Goal: Feedback & Contribution: Contribute content

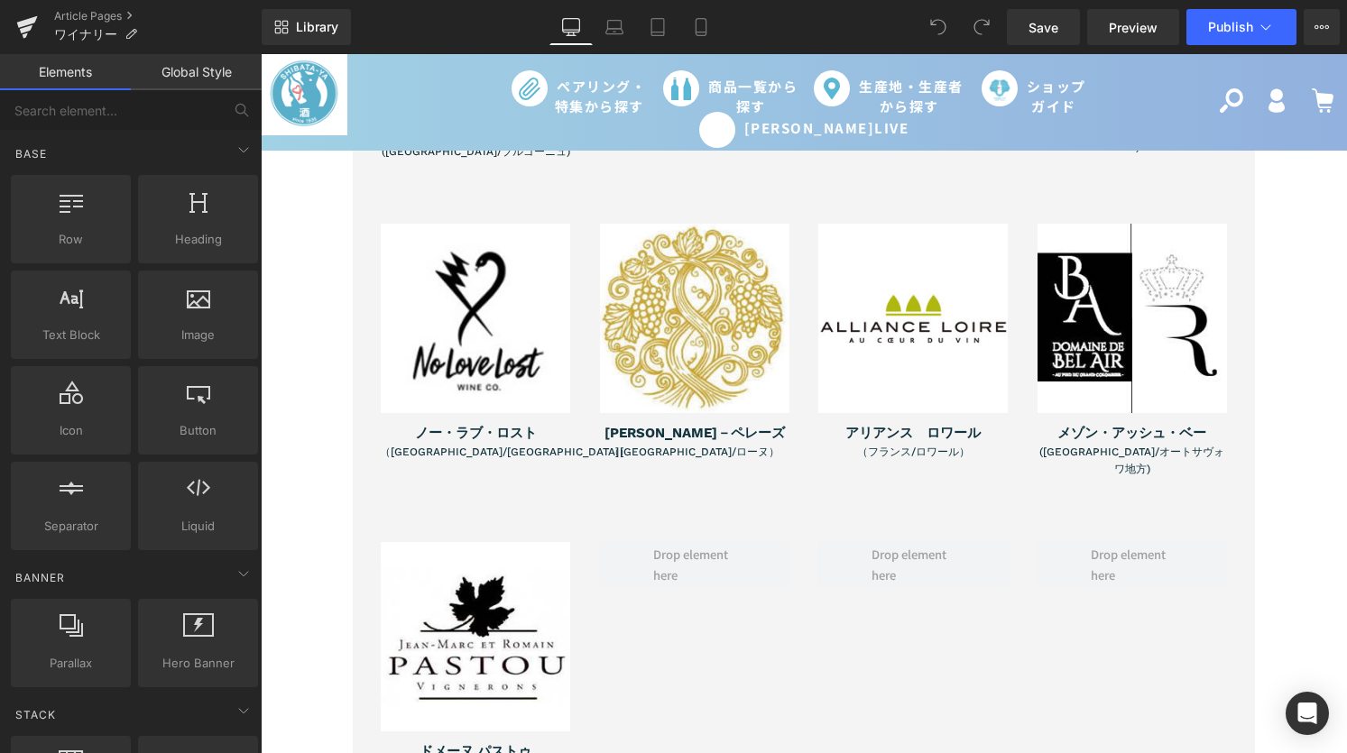
scroll to position [3379, 0]
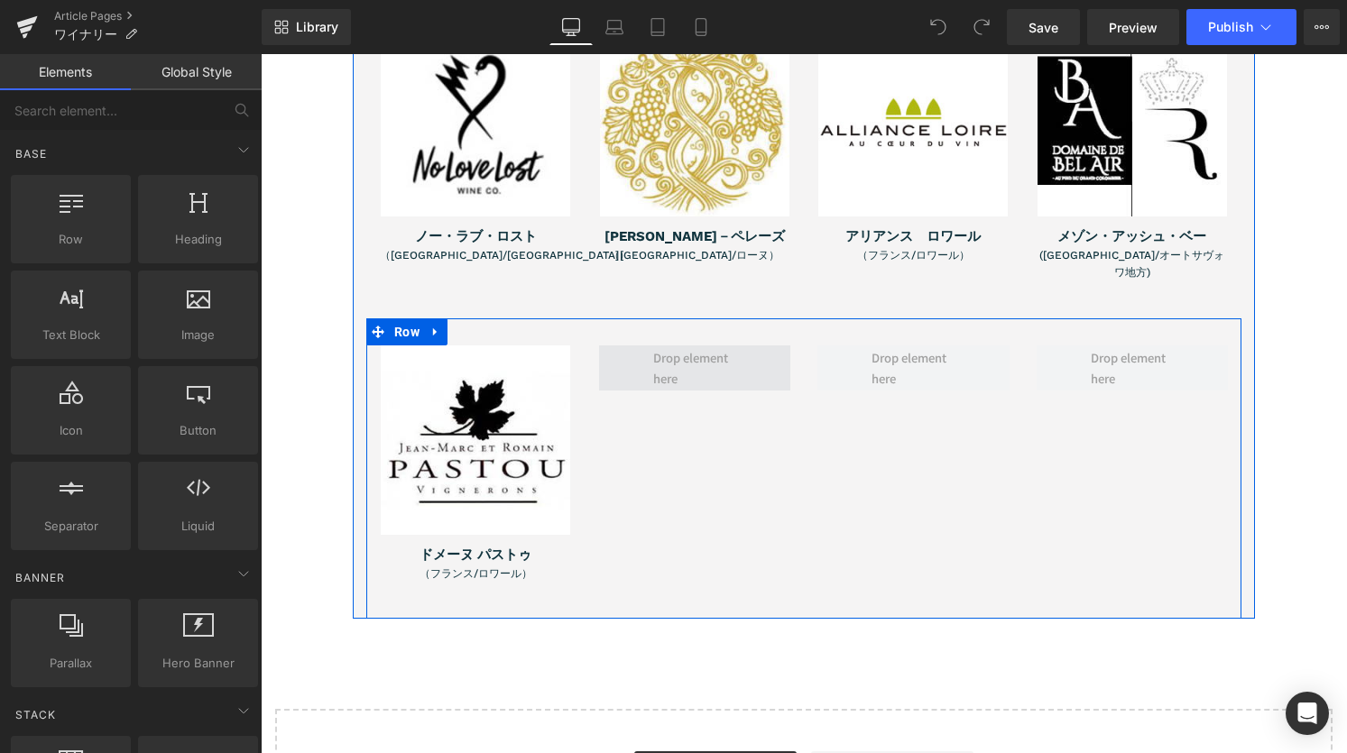
click at [704, 342] on span at bounding box center [695, 367] width 96 height 51
click at [661, 342] on span at bounding box center [695, 367] width 96 height 51
click at [430, 325] on icon at bounding box center [436, 332] width 13 height 14
click at [456, 325] on icon at bounding box center [459, 332] width 13 height 14
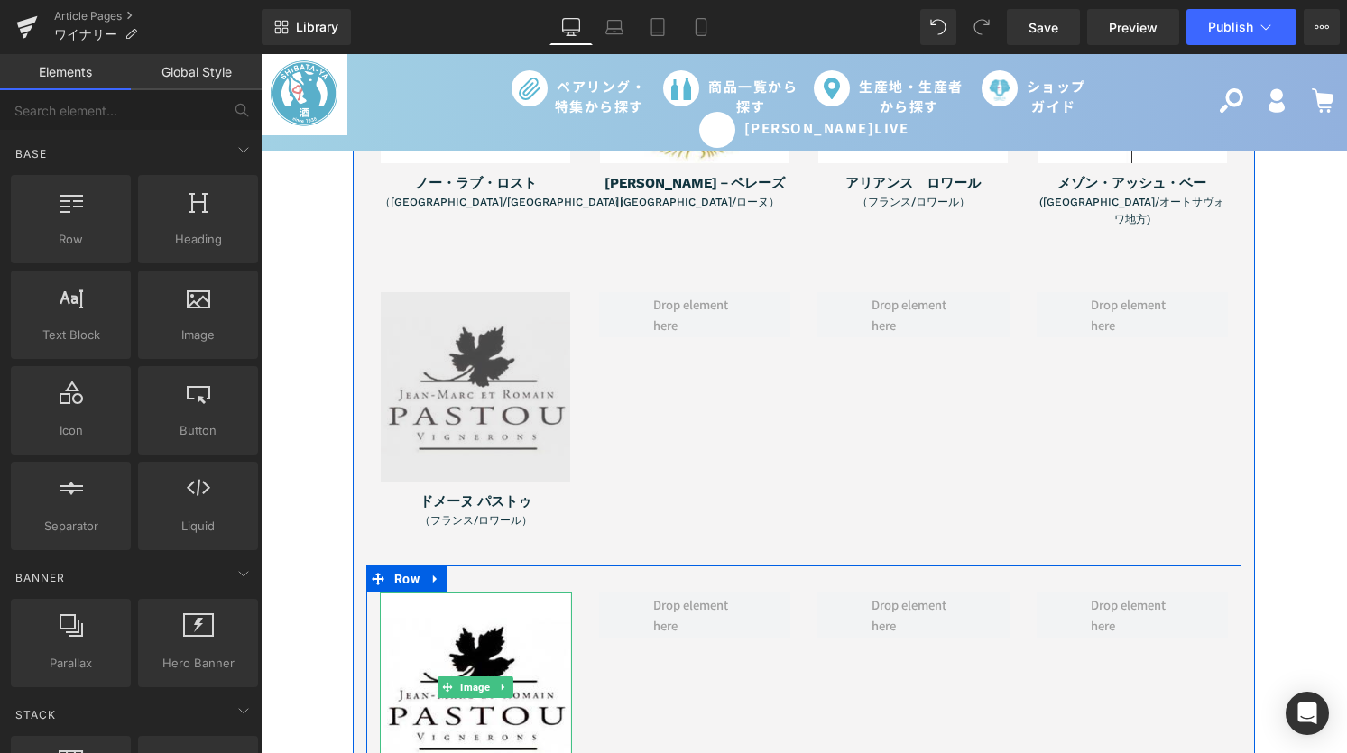
scroll to position [3299, 0]
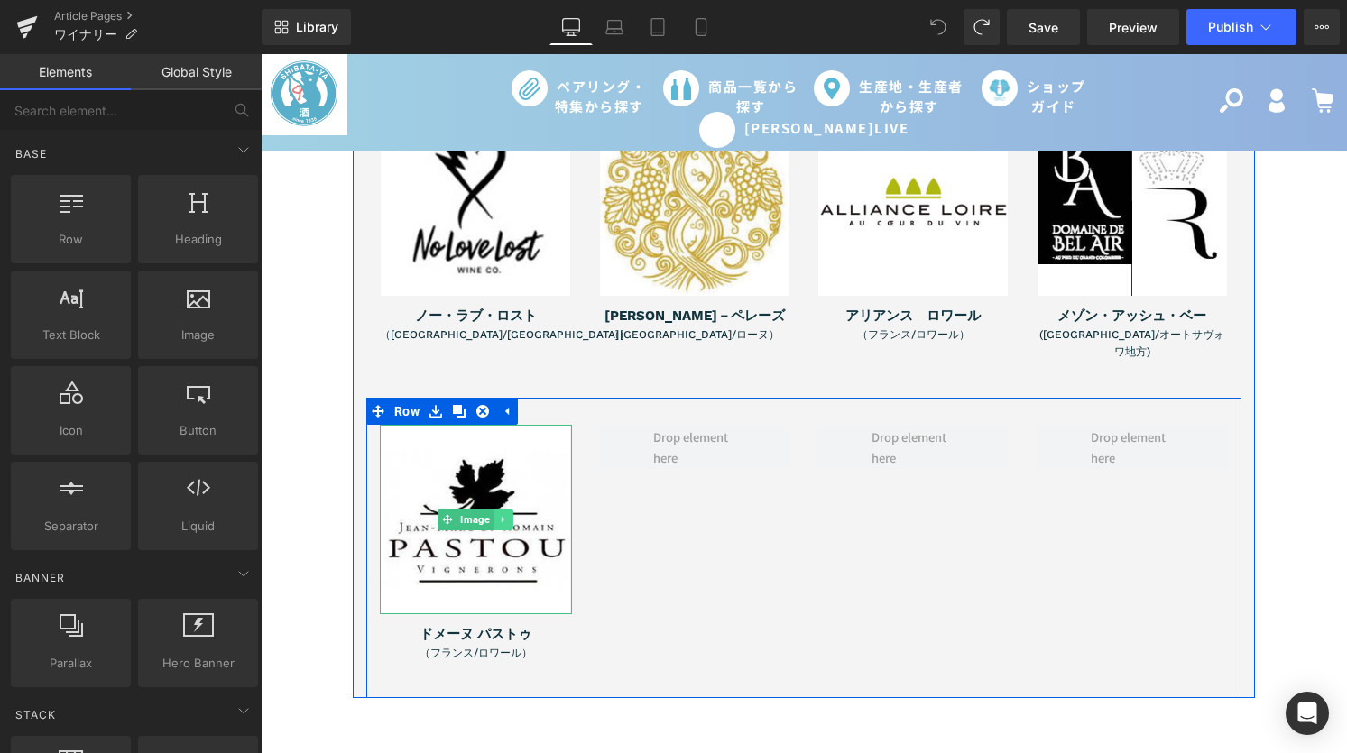
click at [504, 509] on link at bounding box center [504, 520] width 19 height 22
click at [489, 514] on icon at bounding box center [494, 519] width 10 height 10
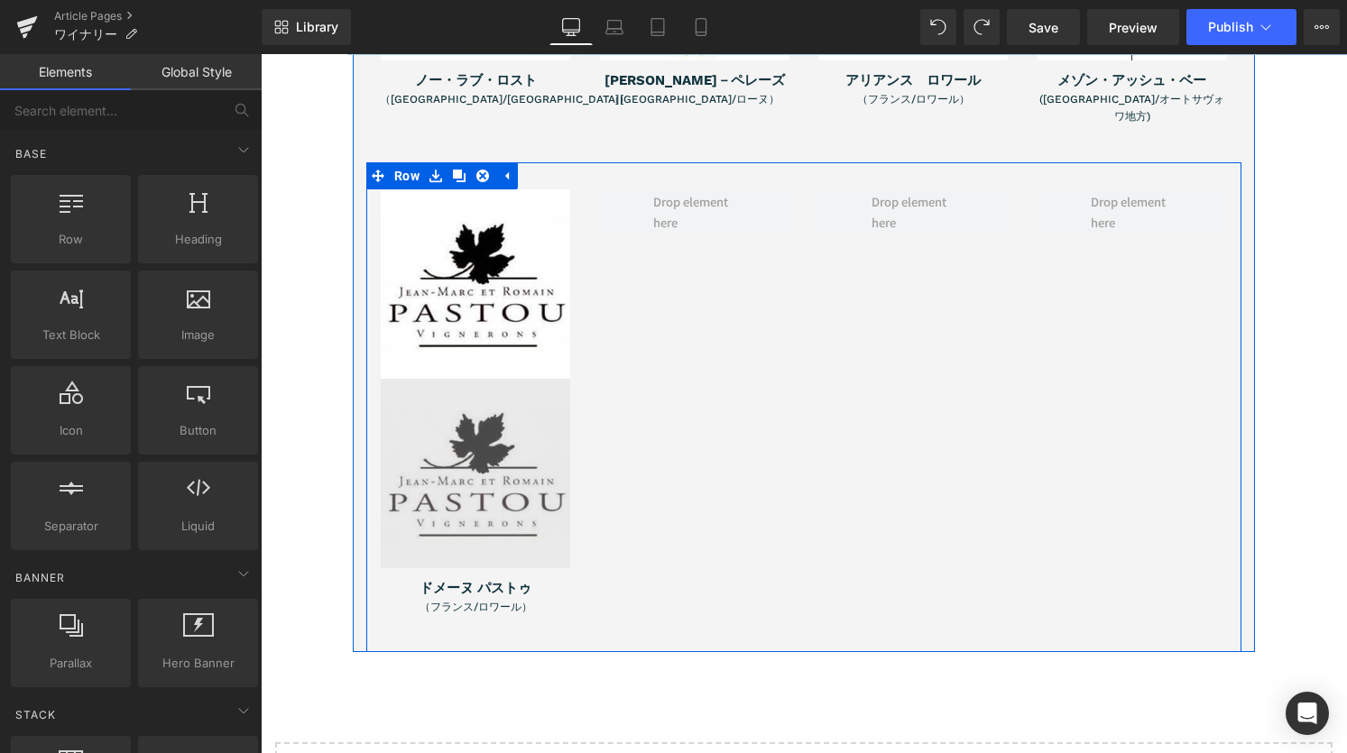
scroll to position [3475, 0]
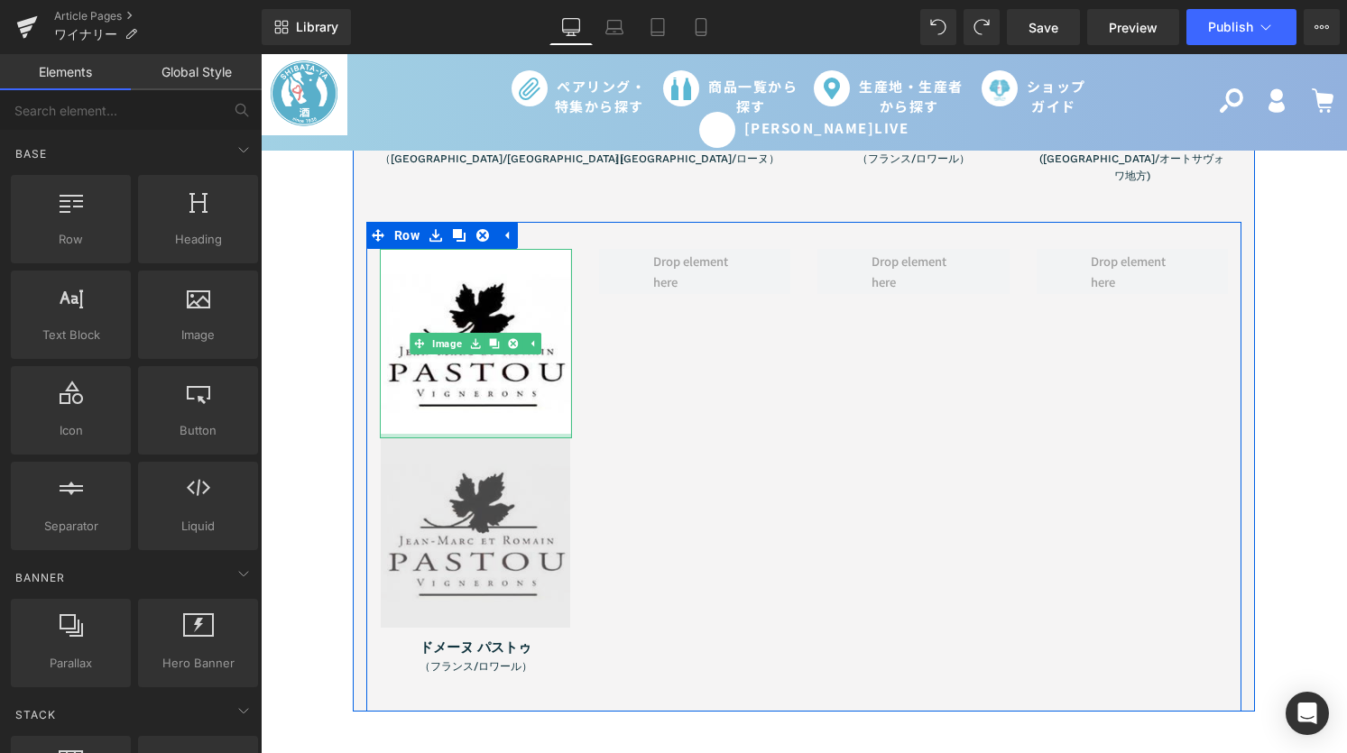
click at [395, 439] on img at bounding box center [476, 534] width 190 height 190
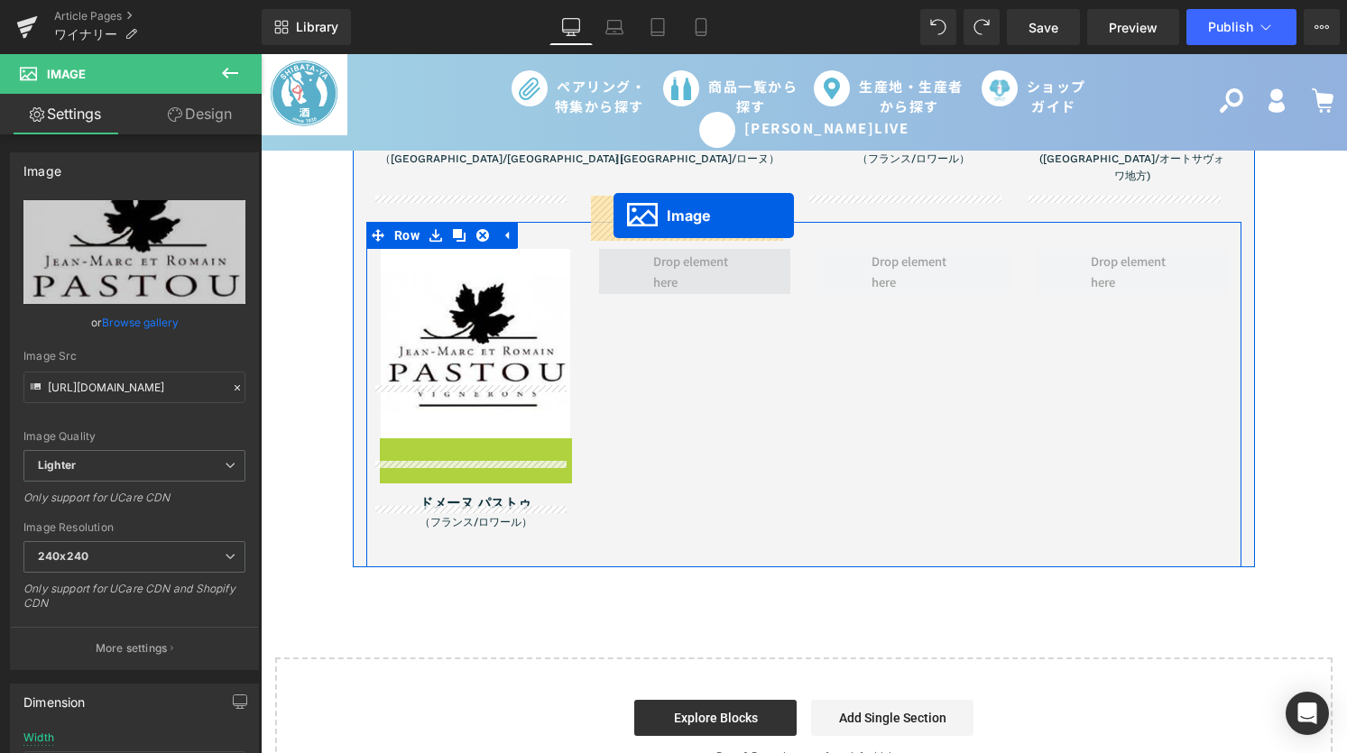
drag, startPoint x: 436, startPoint y: 481, endPoint x: 614, endPoint y: 216, distance: 319.4
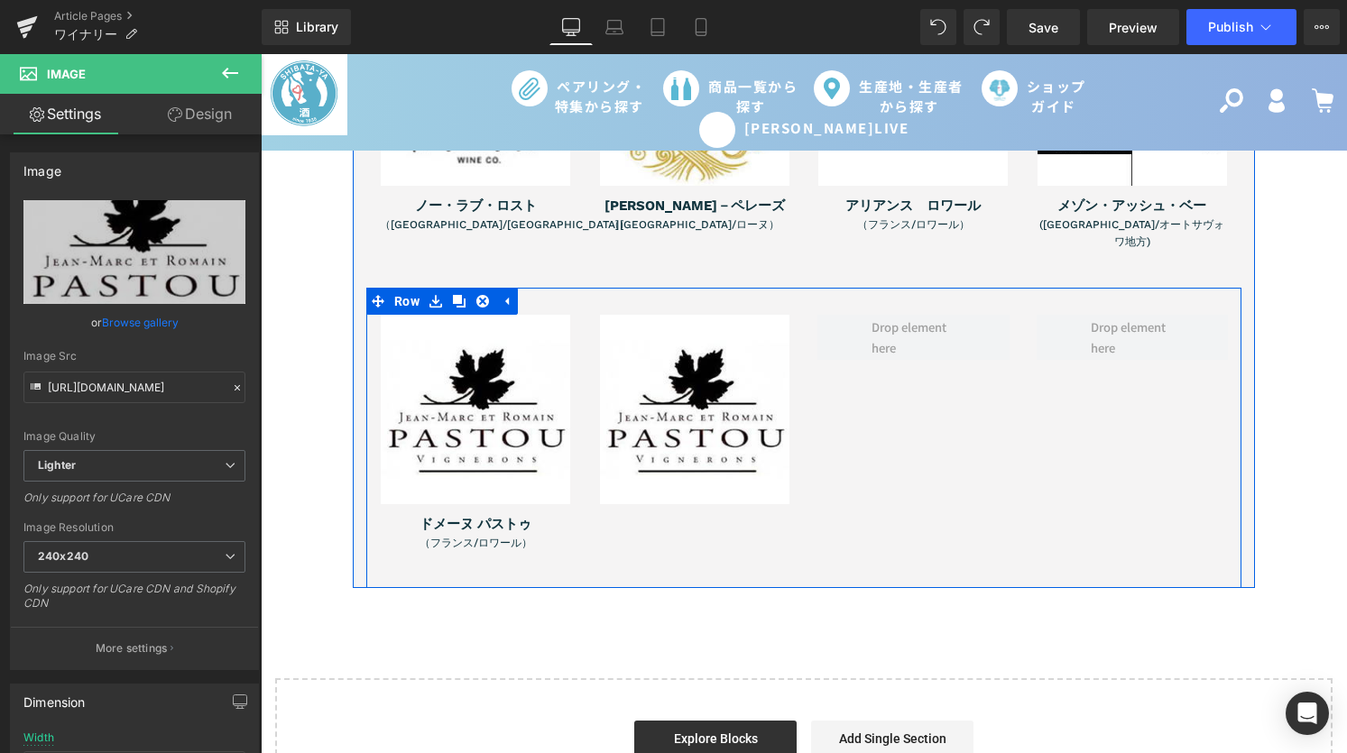
scroll to position [3345, 0]
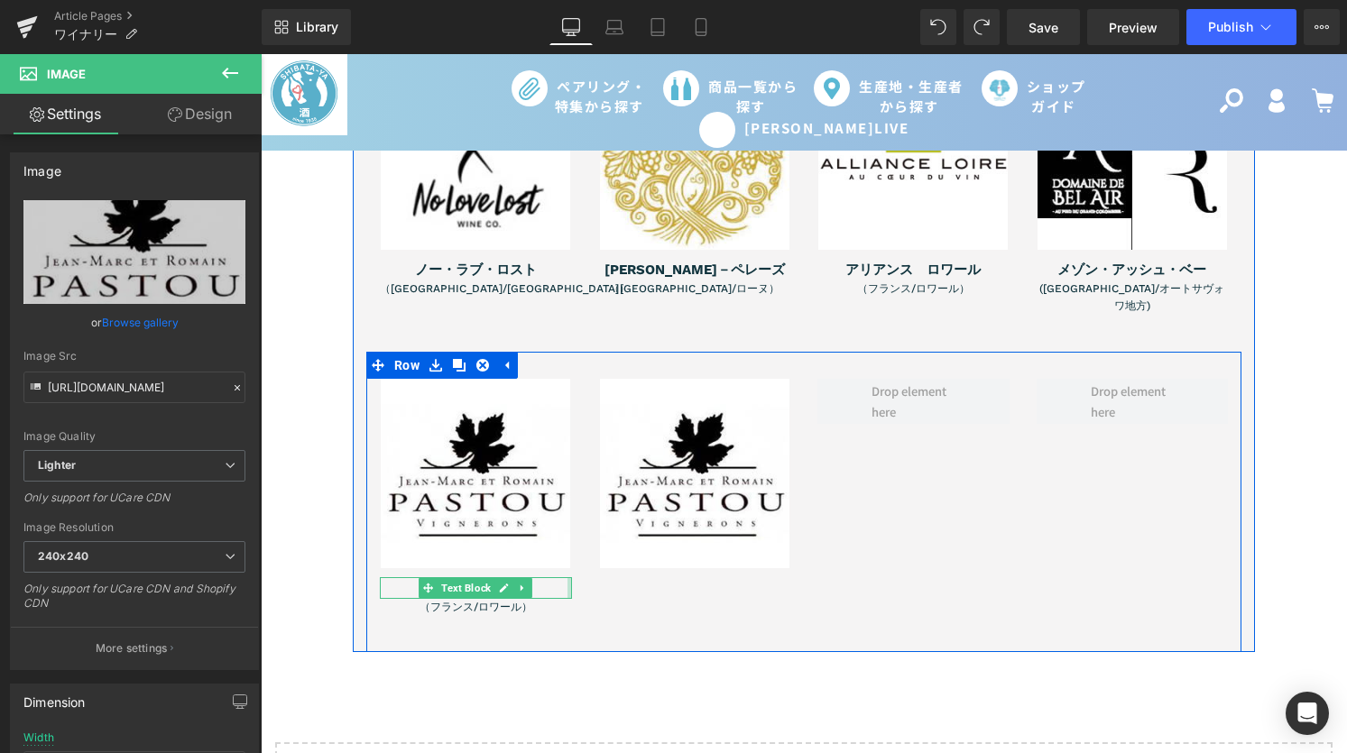
click at [578, 544] on div "Image ドメーヌ パストゥ Text Block （[GEOGRAPHIC_DATA]/ロワール） Text Block Image Row" at bounding box center [803, 502] width 875 height 300
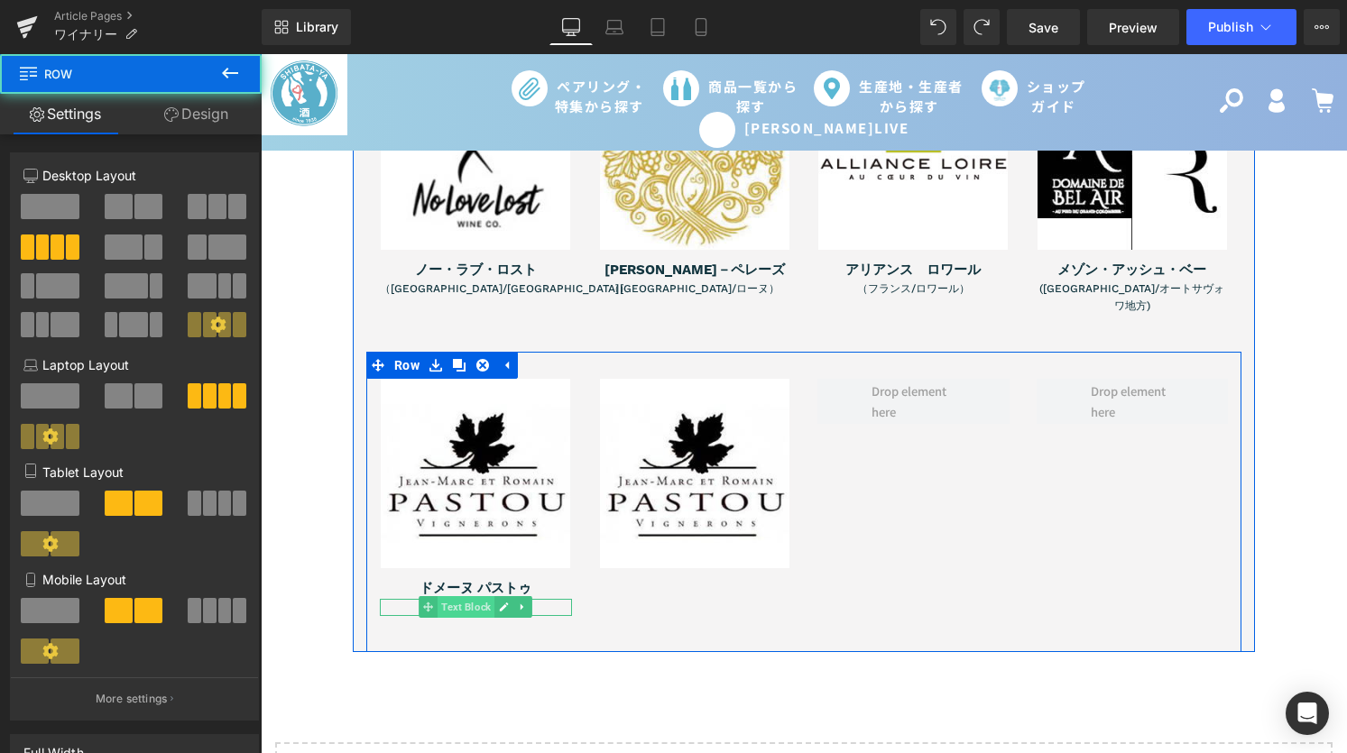
click at [474, 596] on link "Text Block" at bounding box center [457, 607] width 76 height 22
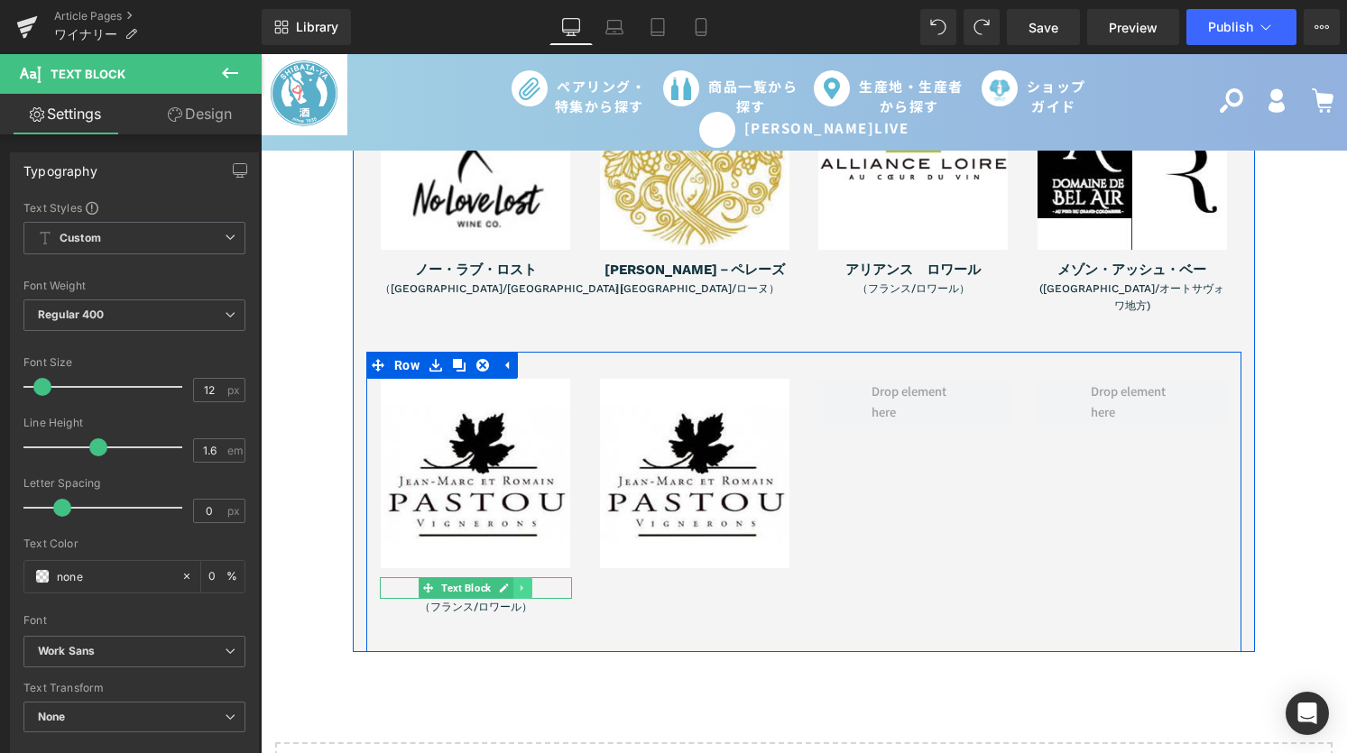
click at [518, 583] on icon at bounding box center [523, 588] width 10 height 11
click at [509, 583] on icon at bounding box center [514, 588] width 10 height 10
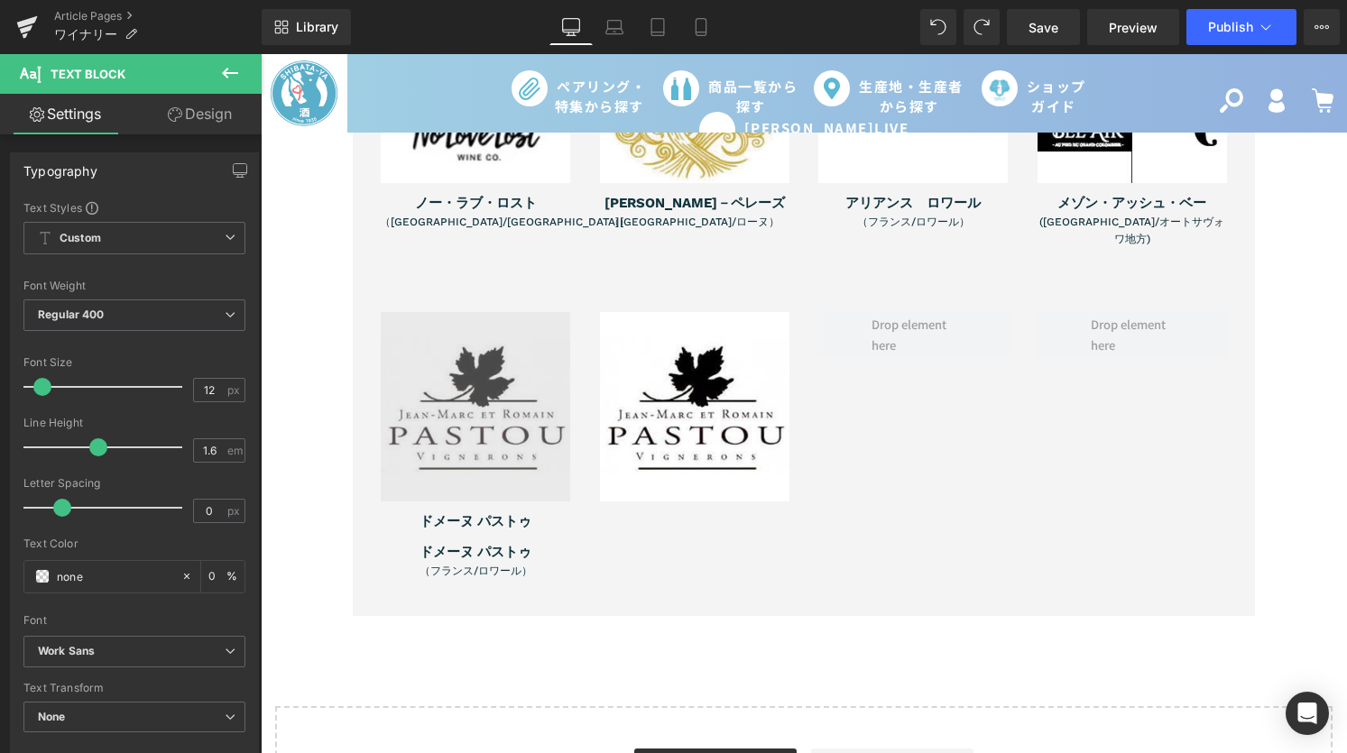
scroll to position [3385, 0]
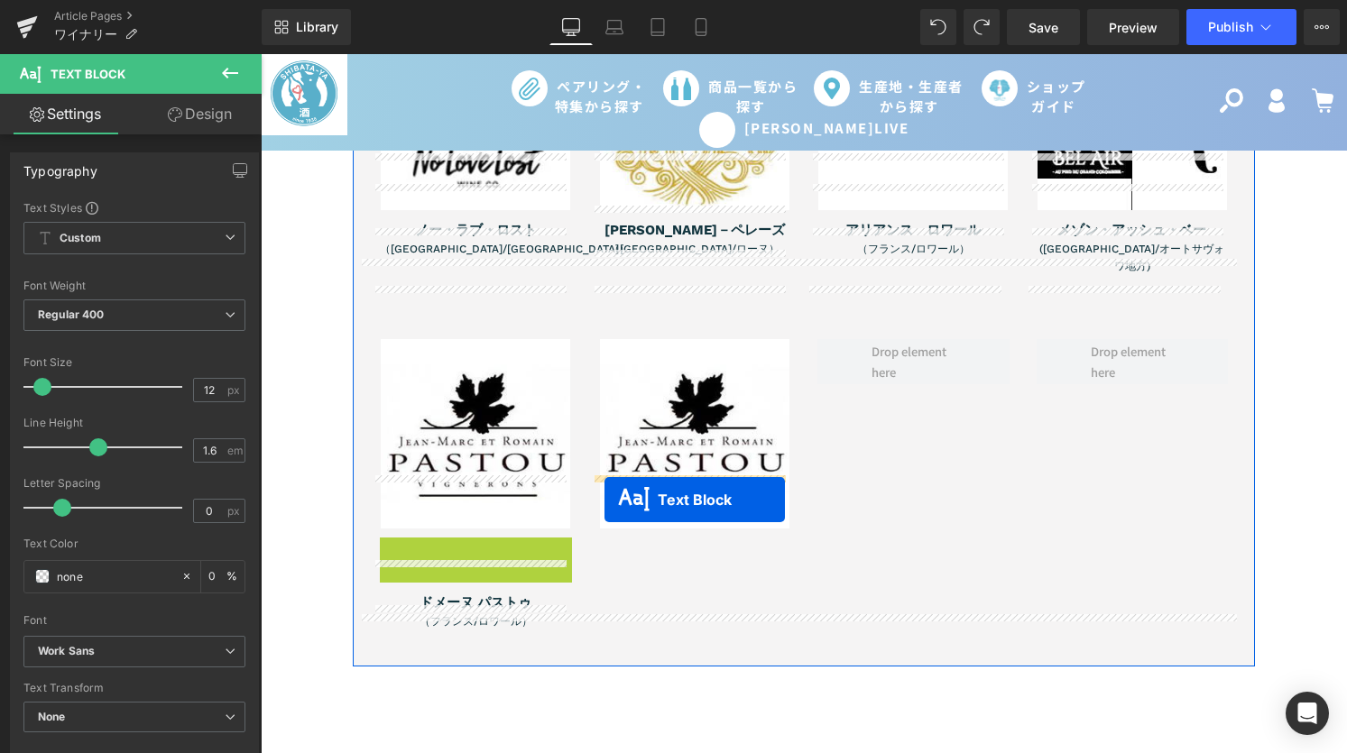
drag, startPoint x: 392, startPoint y: 495, endPoint x: 605, endPoint y: 500, distance: 213.0
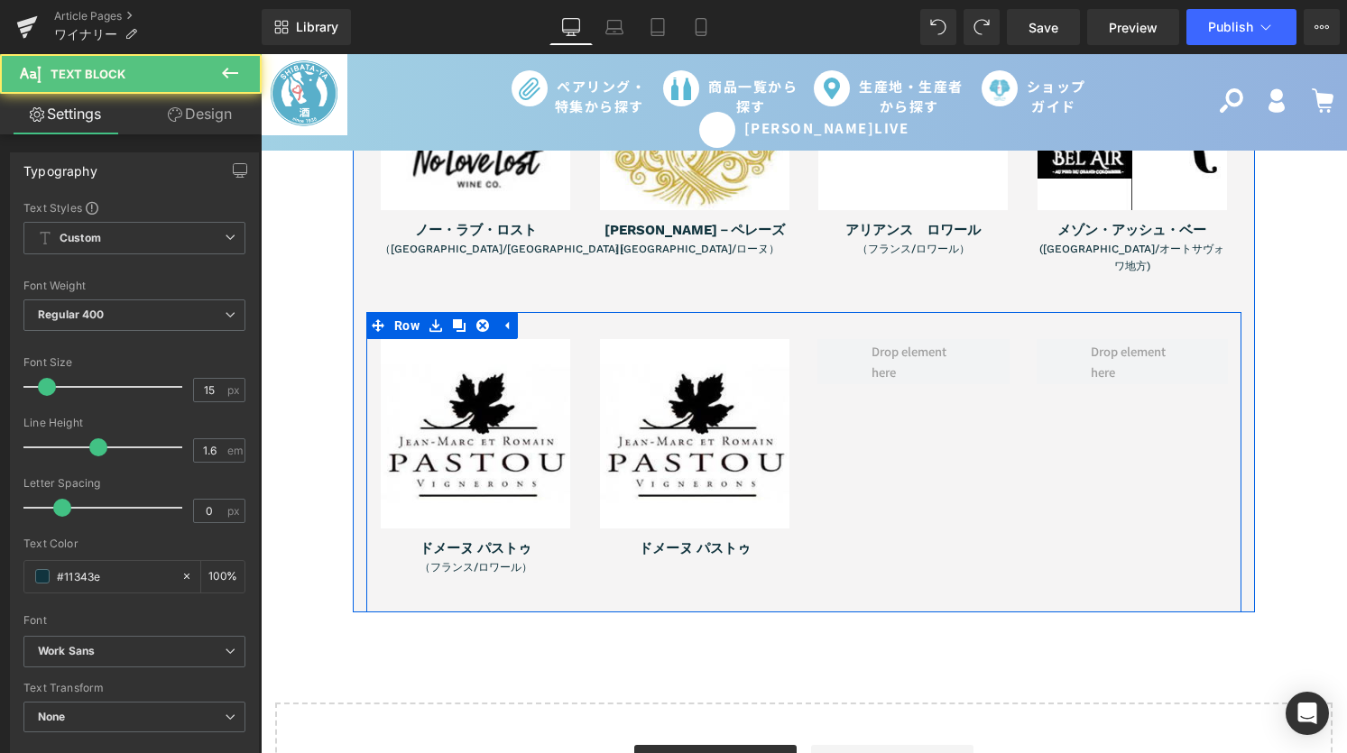
click at [485, 557] on span "Text Block" at bounding box center [466, 568] width 57 height 22
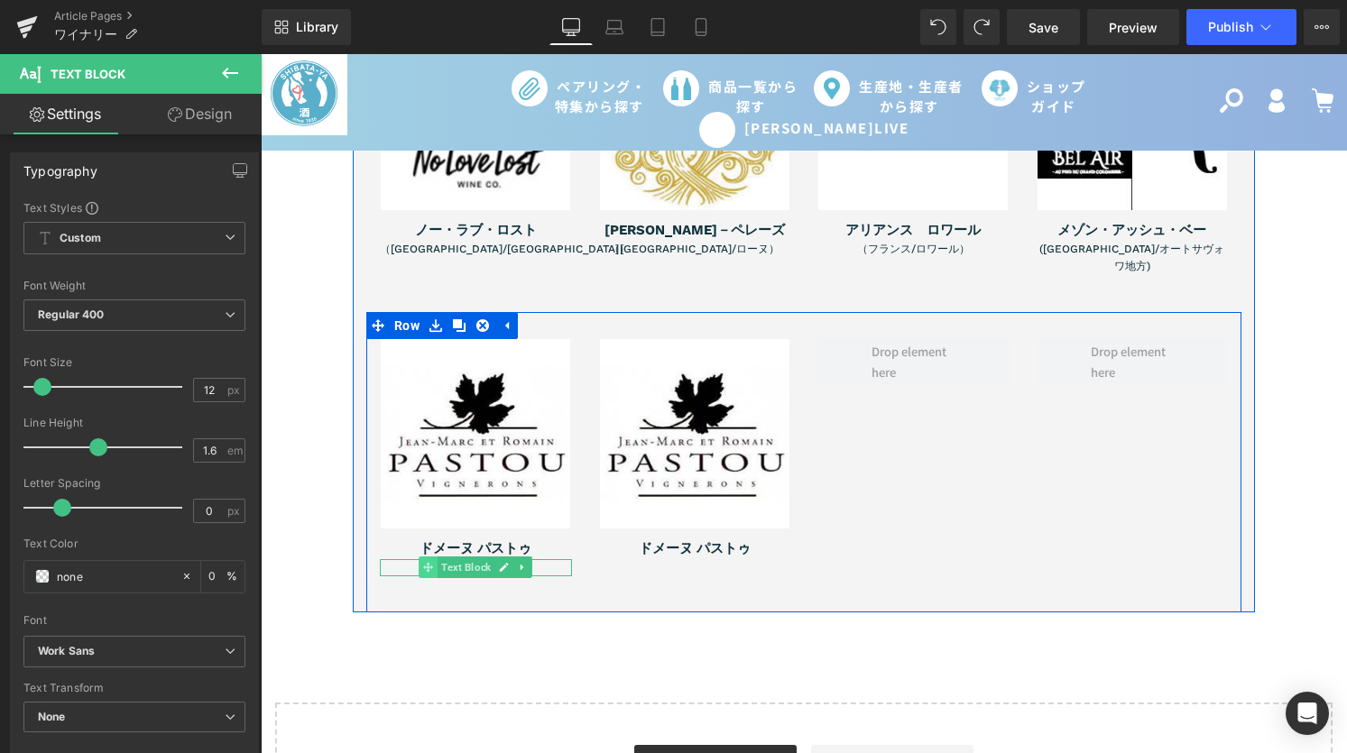
click at [423, 563] on icon at bounding box center [428, 568] width 10 height 10
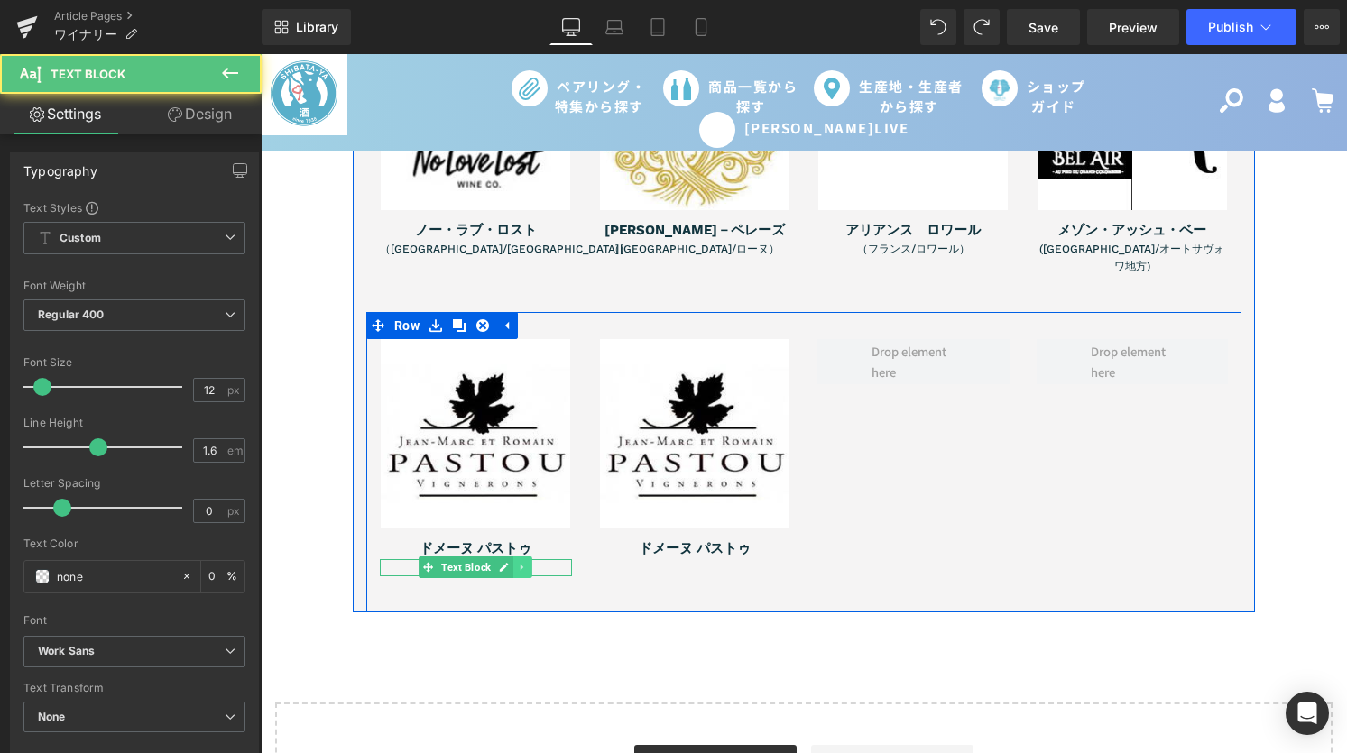
click at [518, 562] on icon at bounding box center [523, 567] width 10 height 11
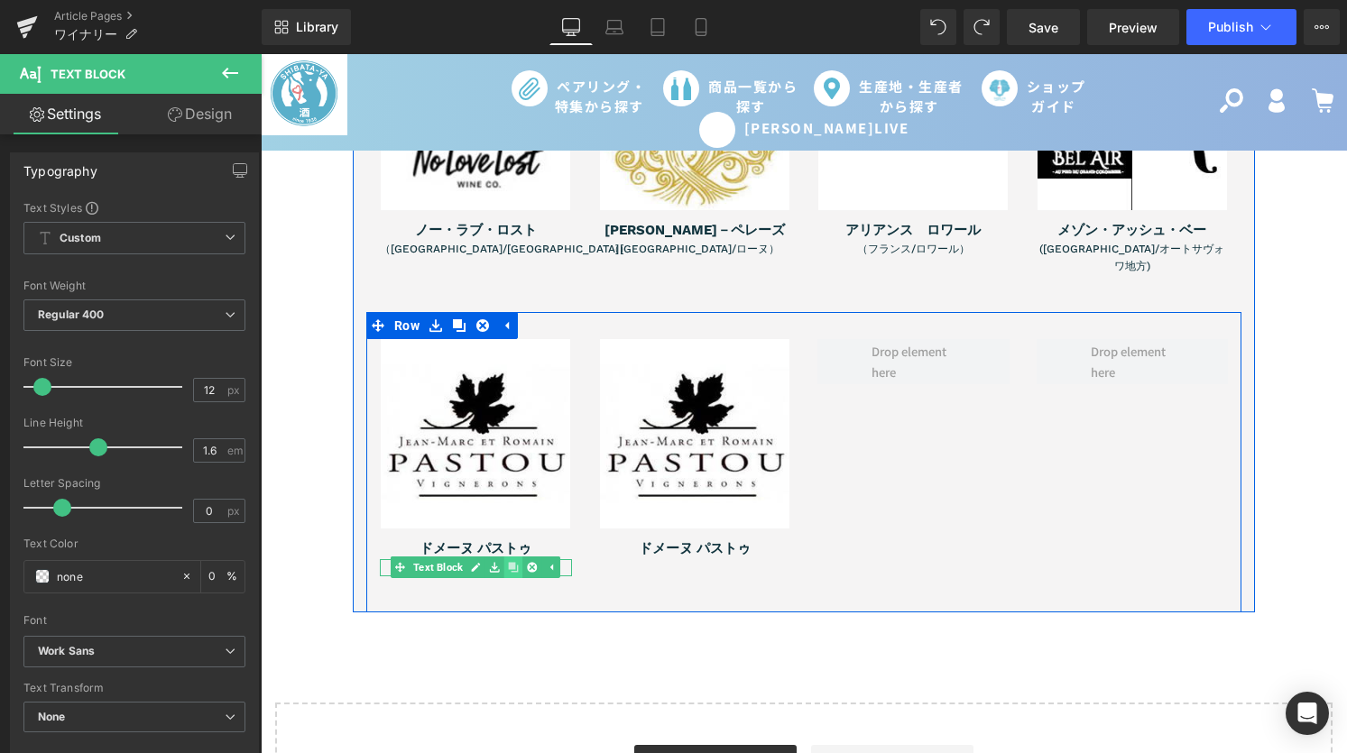
click at [504, 557] on link at bounding box center [513, 568] width 19 height 22
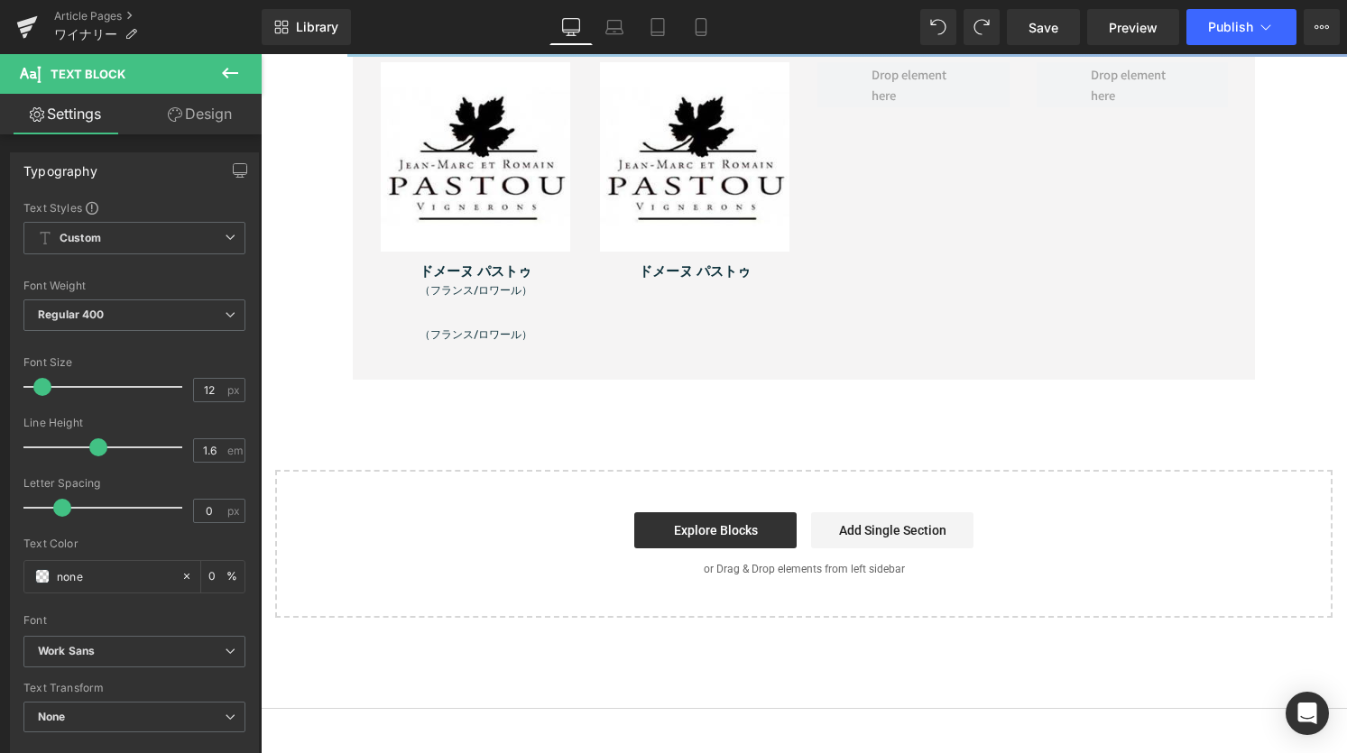
scroll to position [3550, 0]
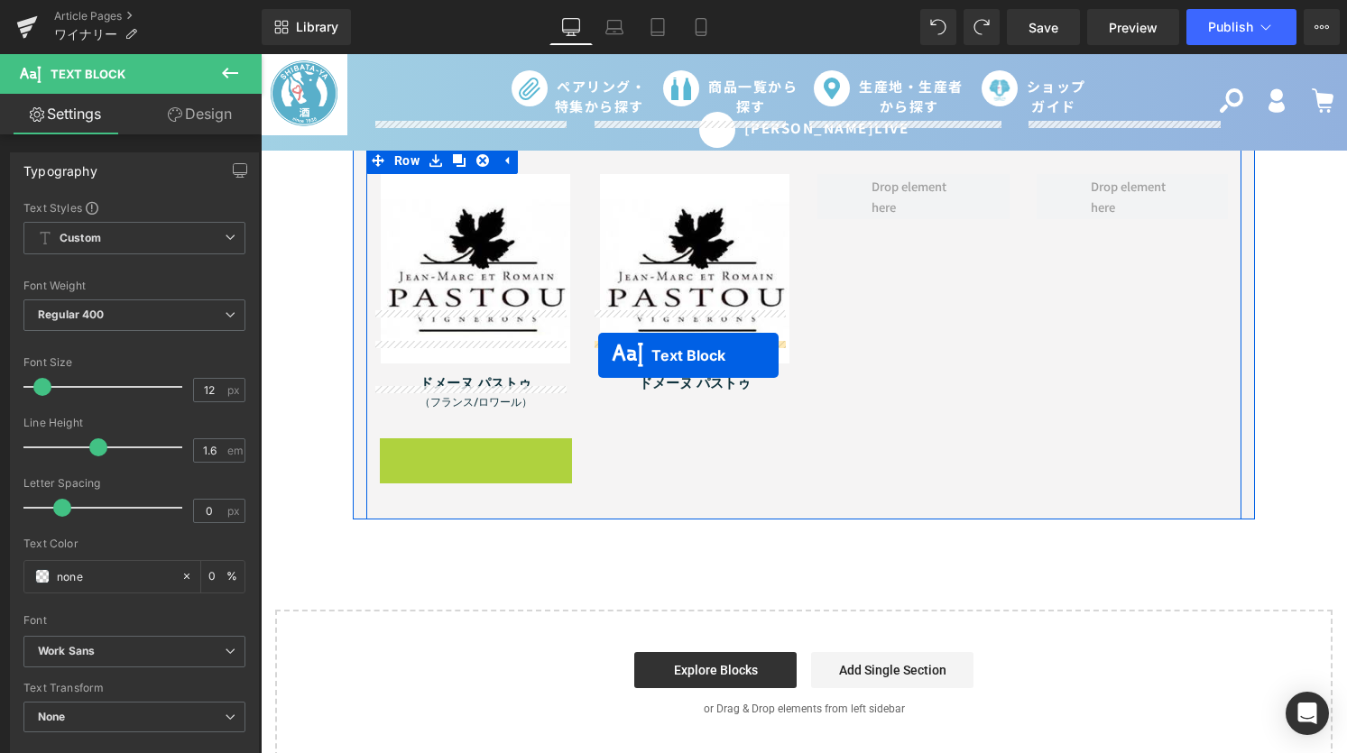
drag, startPoint x: 421, startPoint y: 394, endPoint x: 773, endPoint y: 406, distance: 353.0
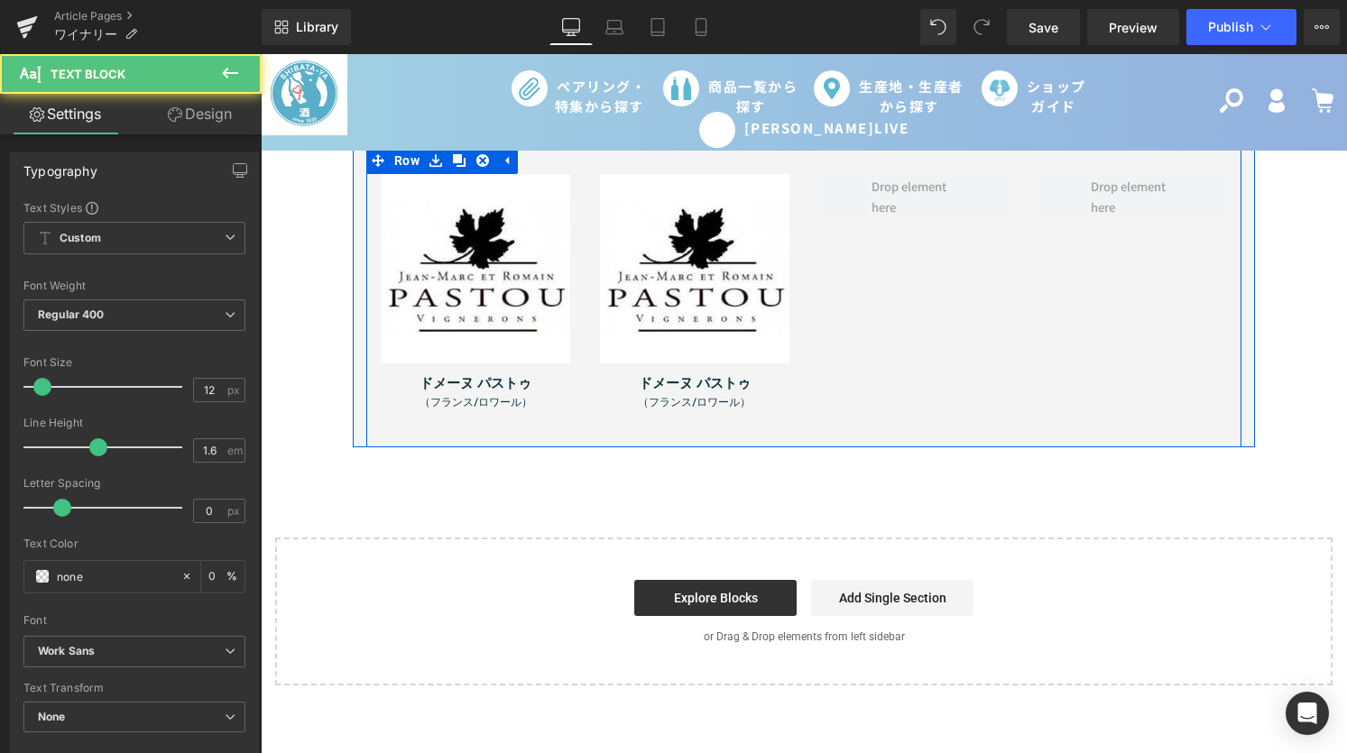
click at [901, 338] on div "Image ドメーヌ パストゥ Text Block （[GEOGRAPHIC_DATA]/ロワール） Text Block Image ドメーヌ パストゥ …" at bounding box center [803, 297] width 875 height 300
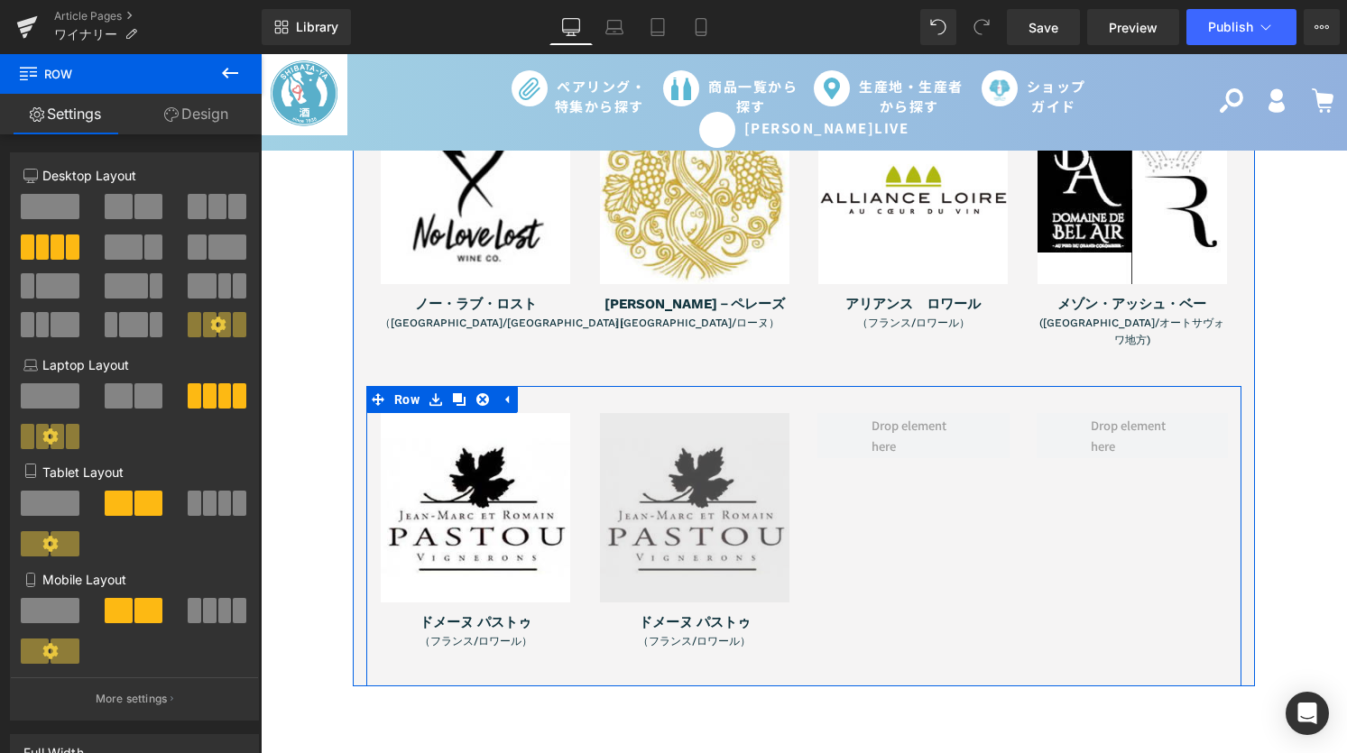
scroll to position [3160, 0]
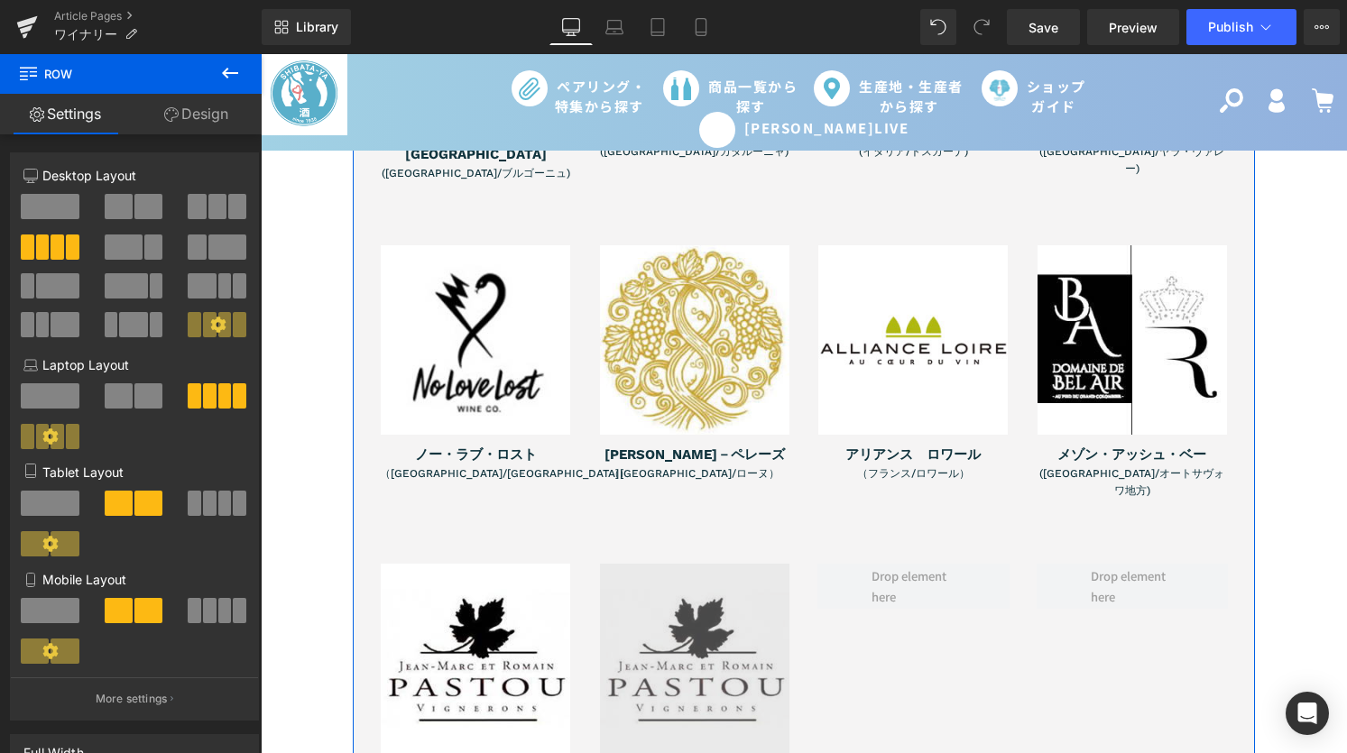
click at [668, 580] on img at bounding box center [695, 659] width 190 height 190
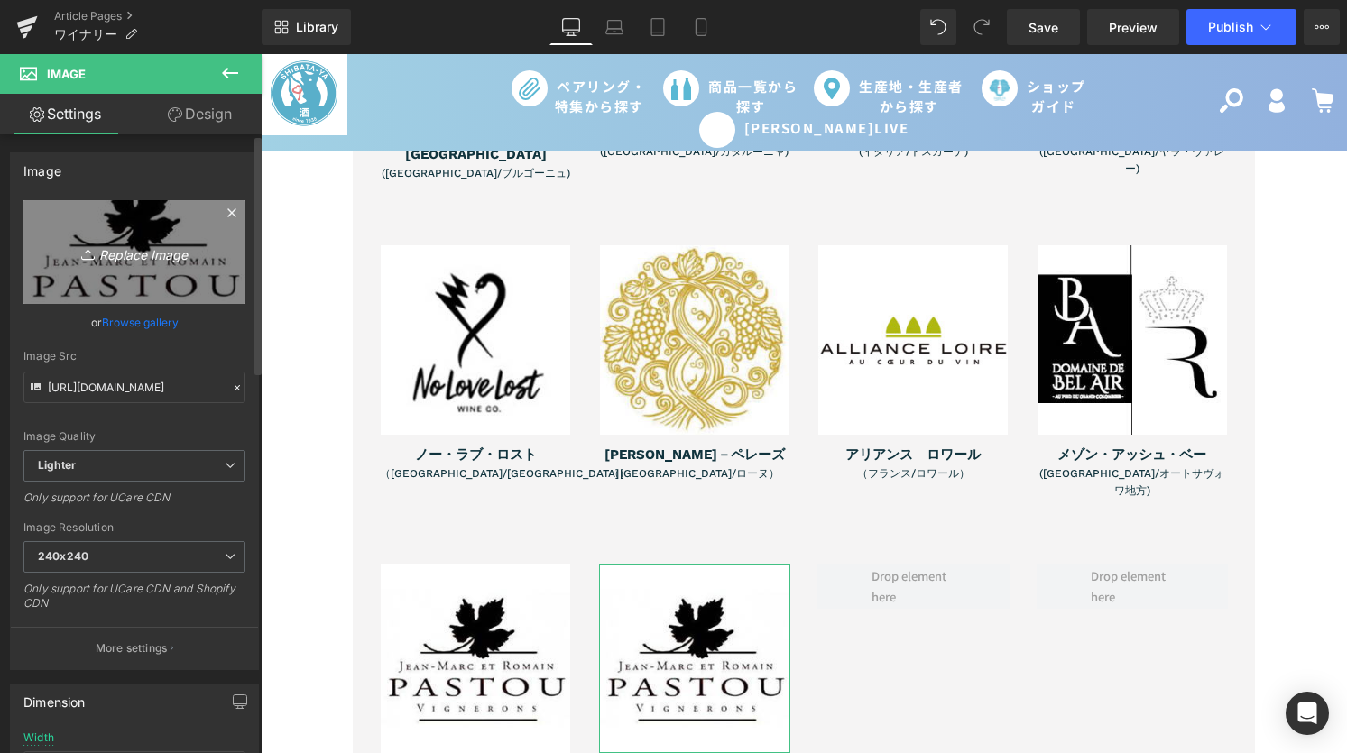
click at [137, 254] on icon "Replace Image" at bounding box center [134, 252] width 144 height 23
type input "C:\fakepath\名称未設定-1.jpg"
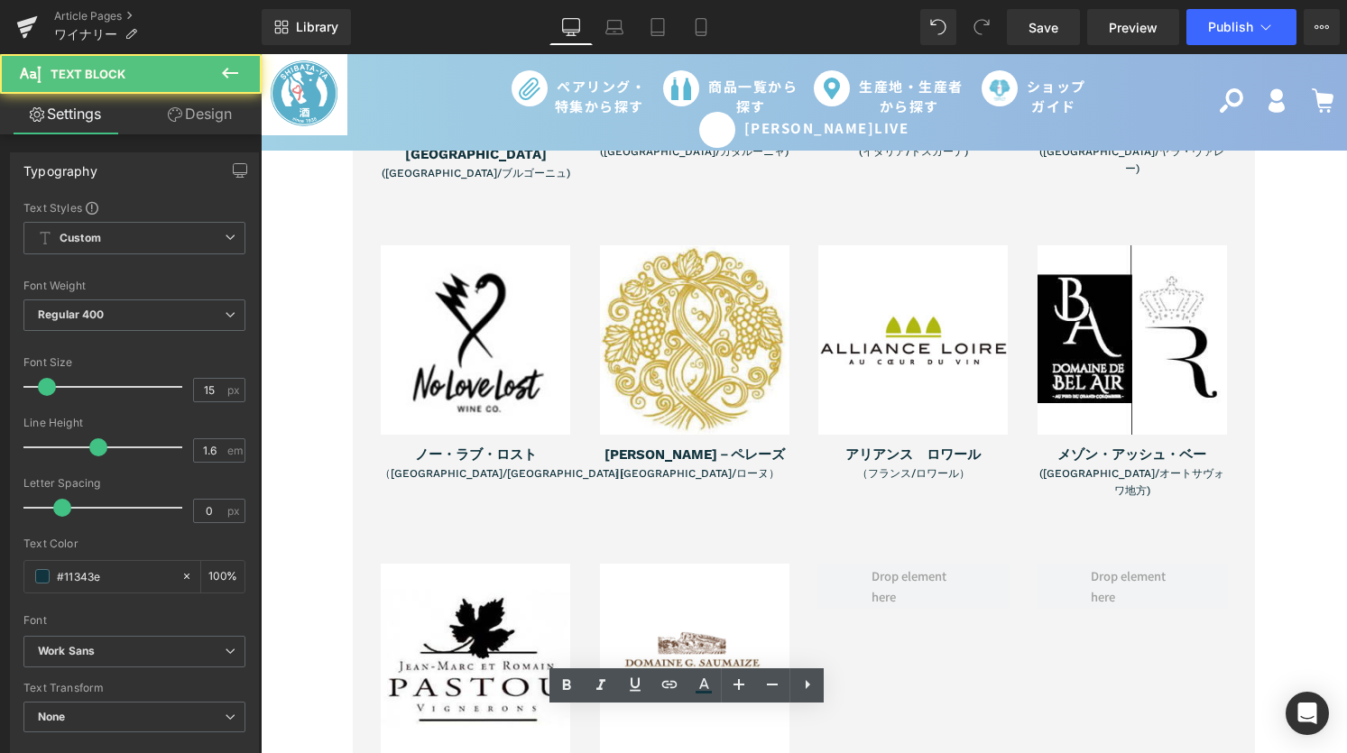
drag, startPoint x: 746, startPoint y: 722, endPoint x: 606, endPoint y: 719, distance: 139.9
paste div
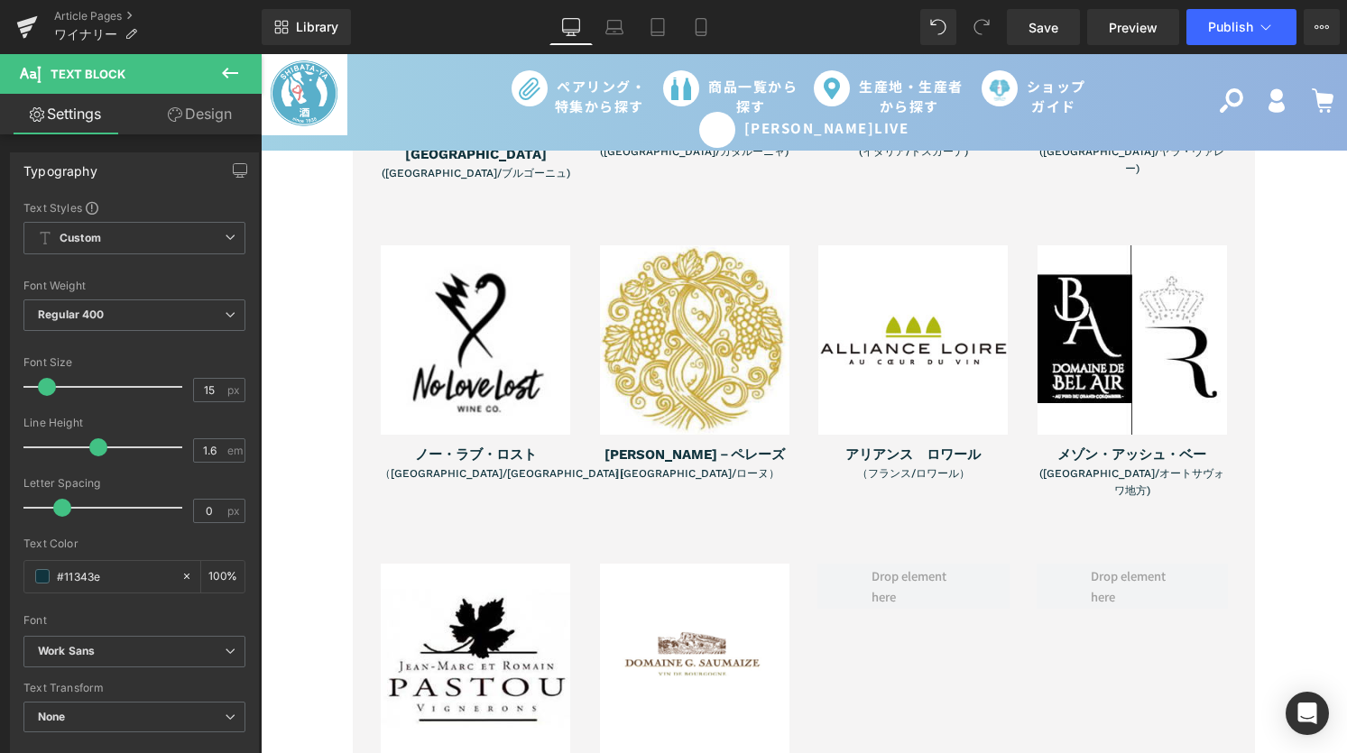
click at [368, 435] on div "Image ノー・ラブ・ロスト Text Block （[GEOGRAPHIC_DATA]/[GEOGRAPHIC_DATA]） Text Block" at bounding box center [475, 377] width 219 height 264
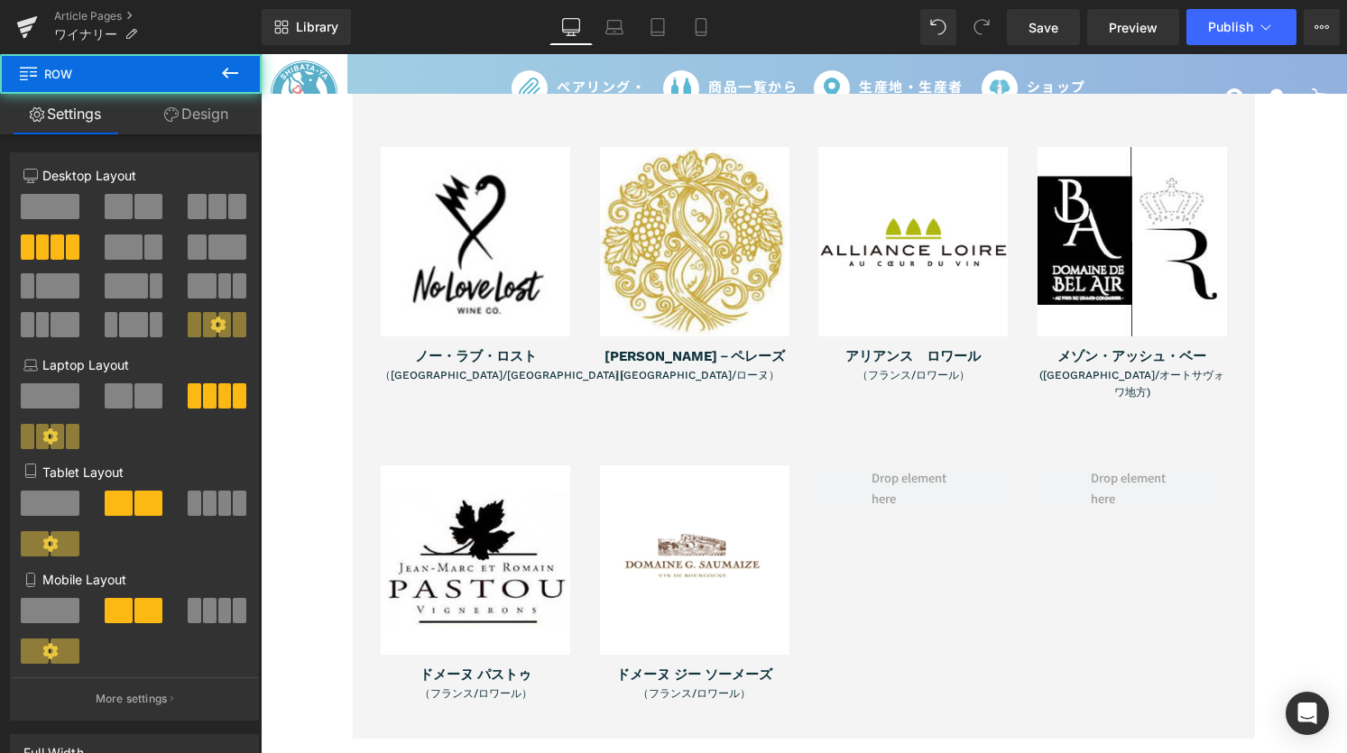
scroll to position [3290, 0]
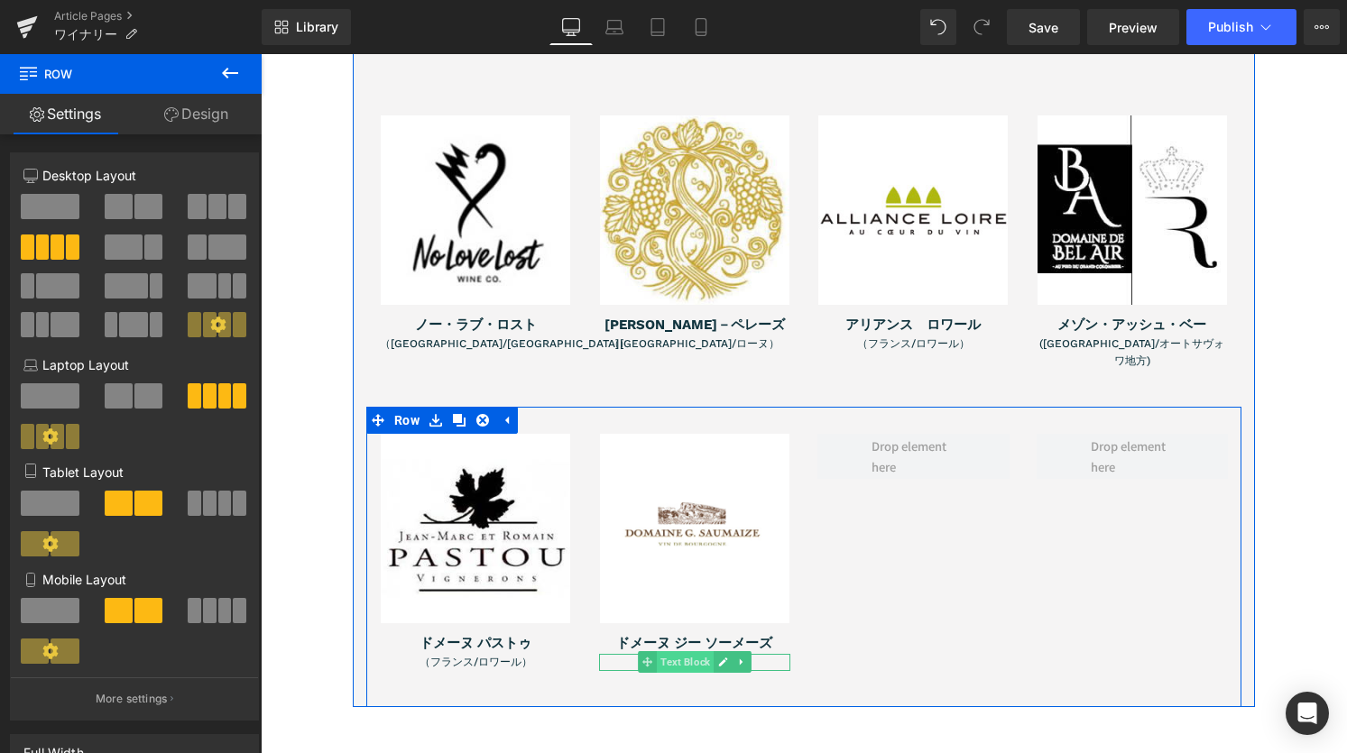
click at [682, 652] on span "Text Block" at bounding box center [685, 663] width 57 height 22
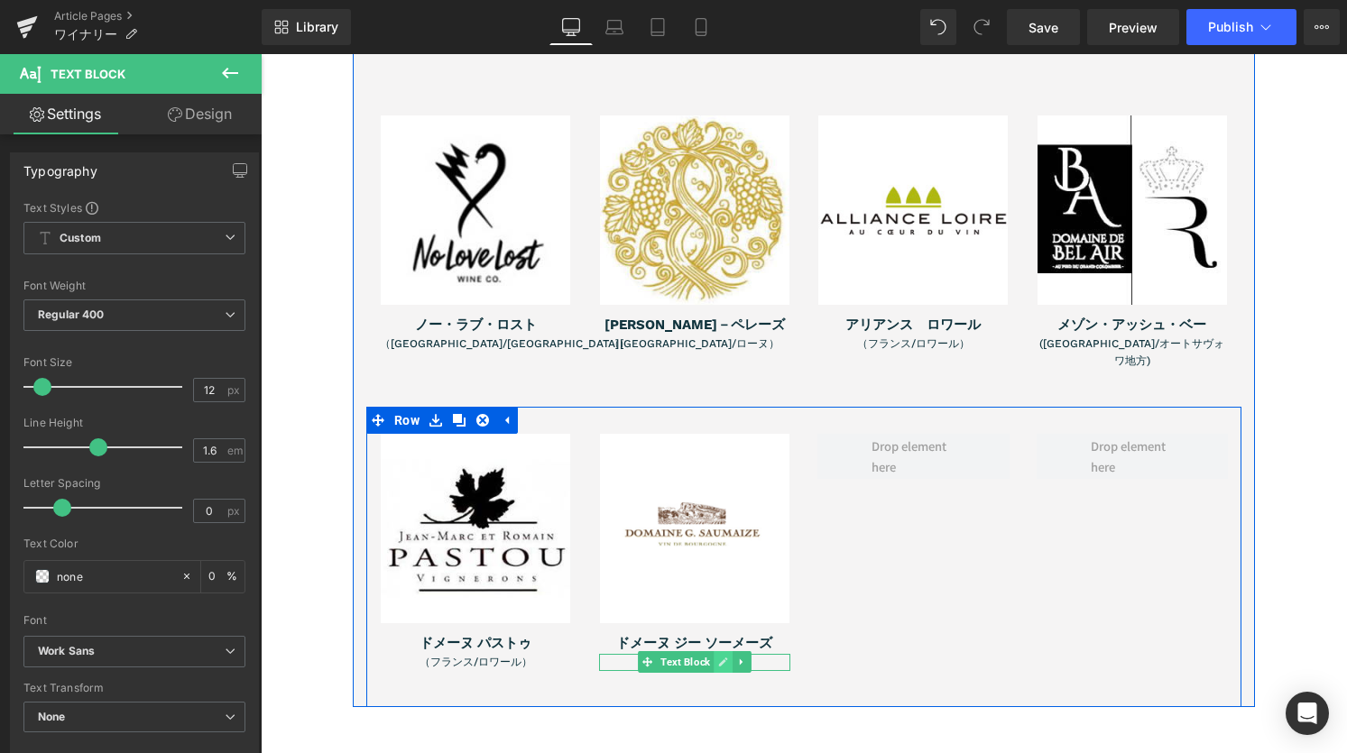
click at [721, 652] on link at bounding box center [723, 663] width 19 height 22
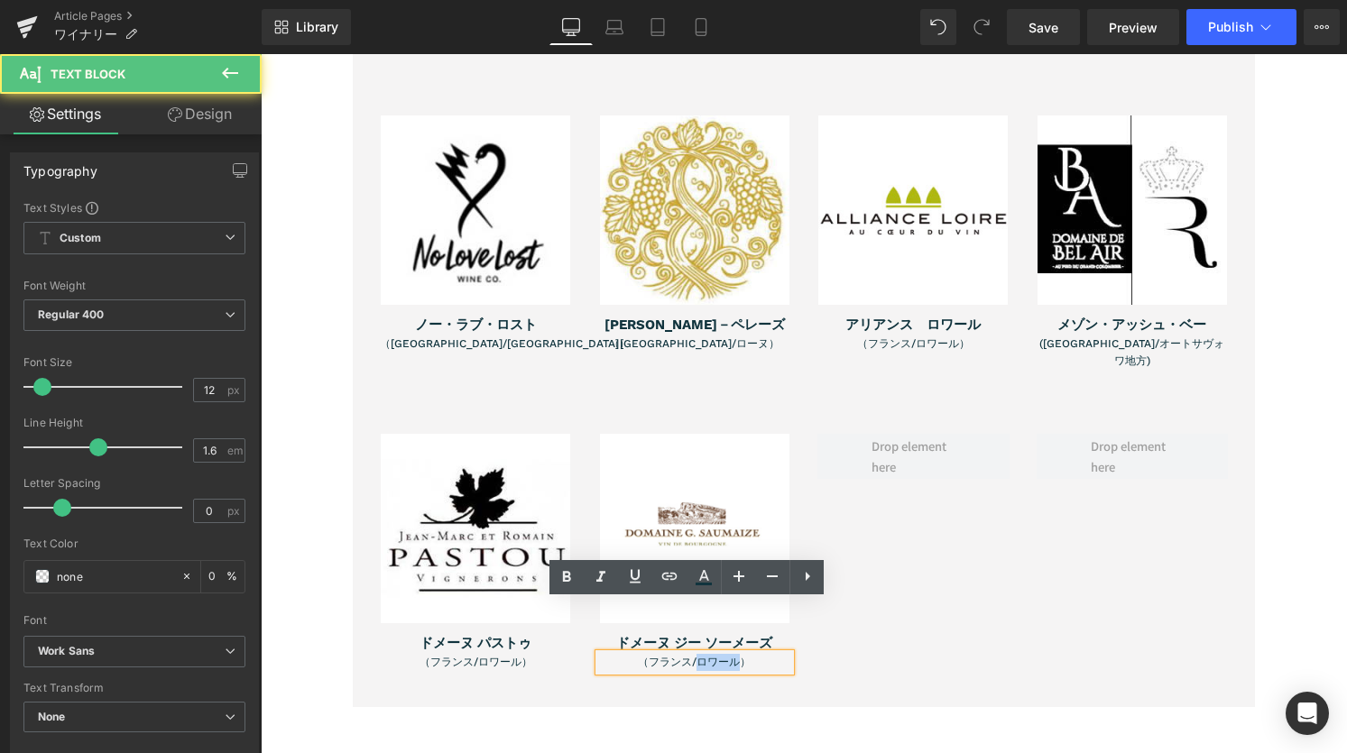
drag, startPoint x: 688, startPoint y: 611, endPoint x: 733, endPoint y: 614, distance: 45.2
click at [733, 656] on font "（フランス/ロワール）" at bounding box center [694, 662] width 113 height 13
paste div
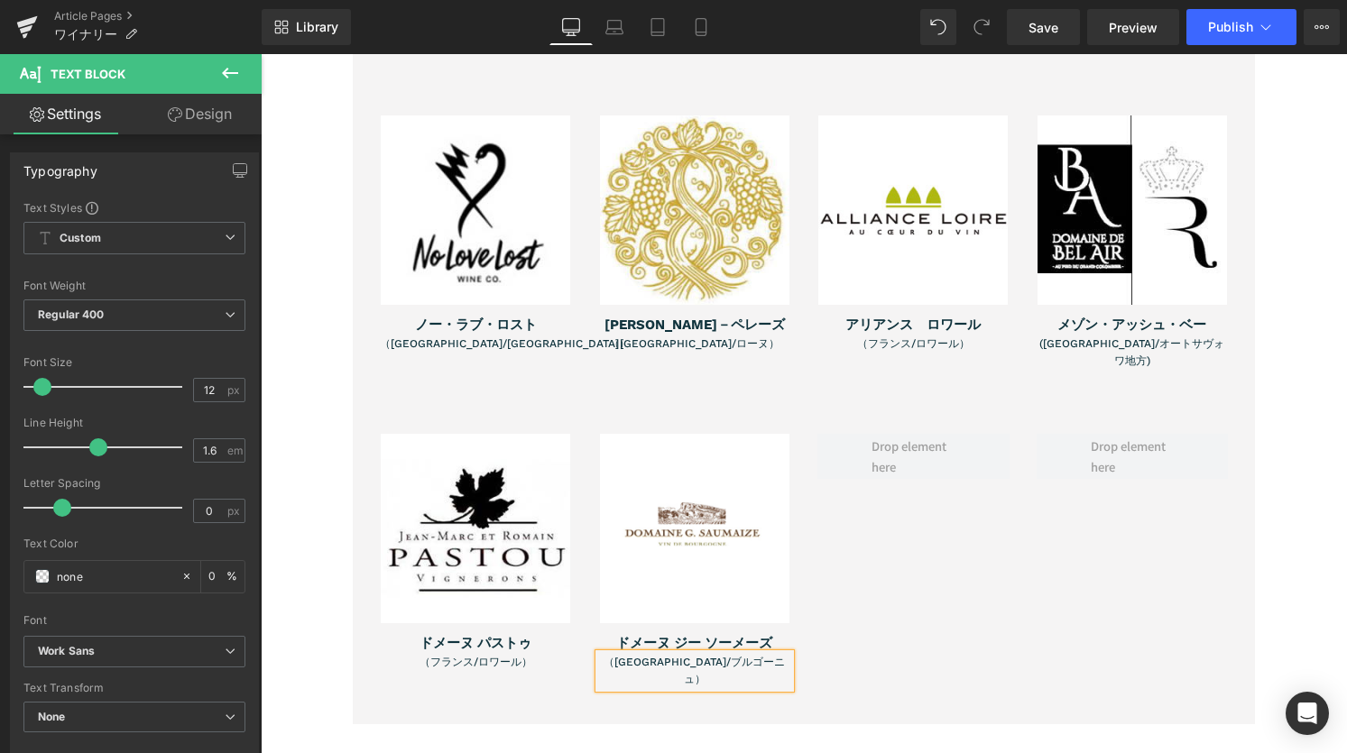
click at [1057, 609] on div "Image ドメーヌ パストゥ Text Block （フランス/ロワール） Text Block Image ドメーヌ ジー ソーメーズ Text Bloc…" at bounding box center [803, 566] width 875 height 318
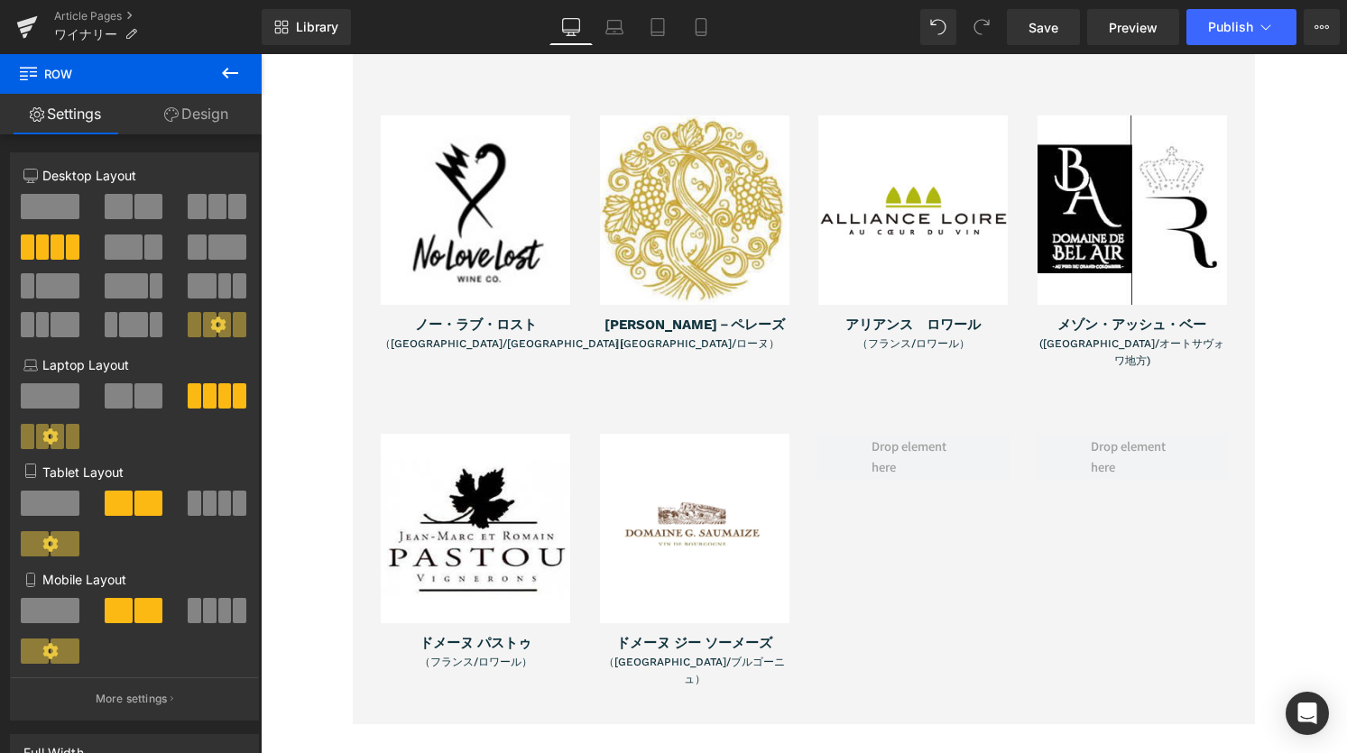
drag, startPoint x: 973, startPoint y: 687, endPoint x: 961, endPoint y: 689, distance: 11.9
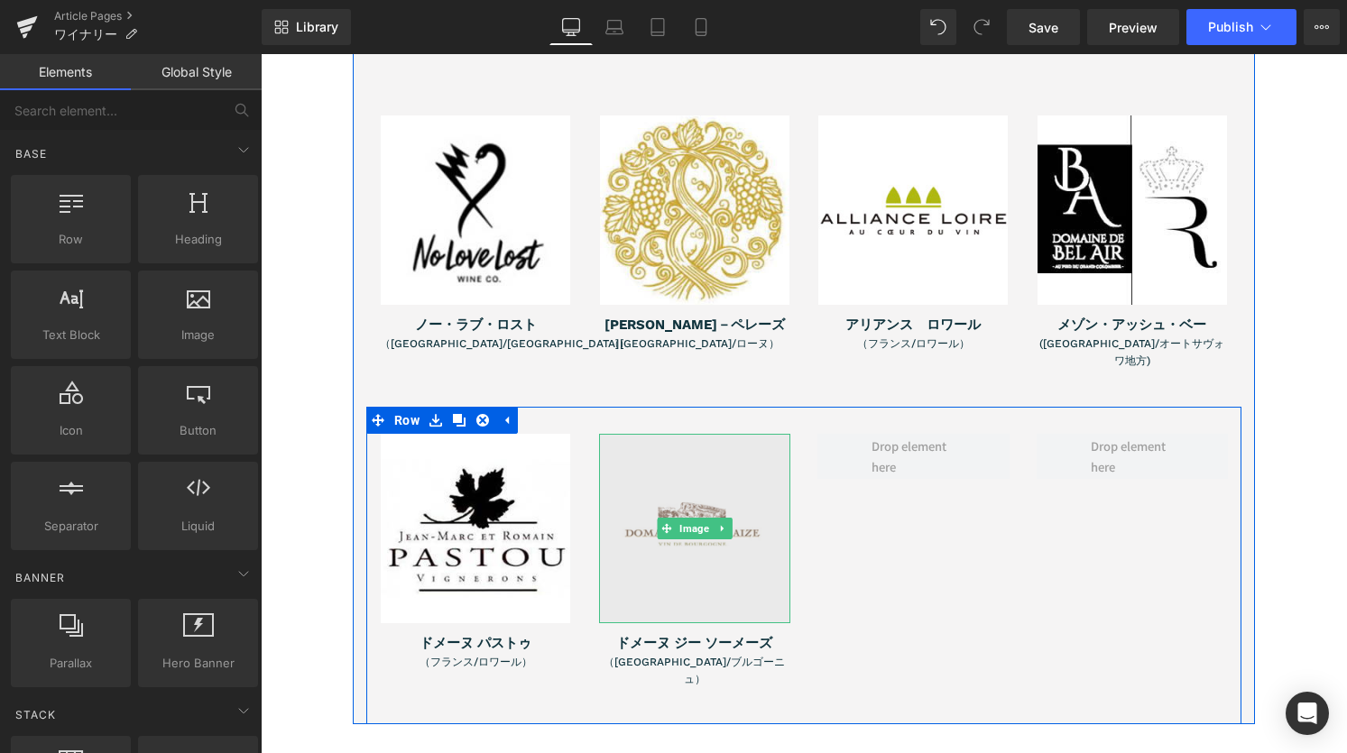
click at [678, 491] on img at bounding box center [695, 529] width 190 height 190
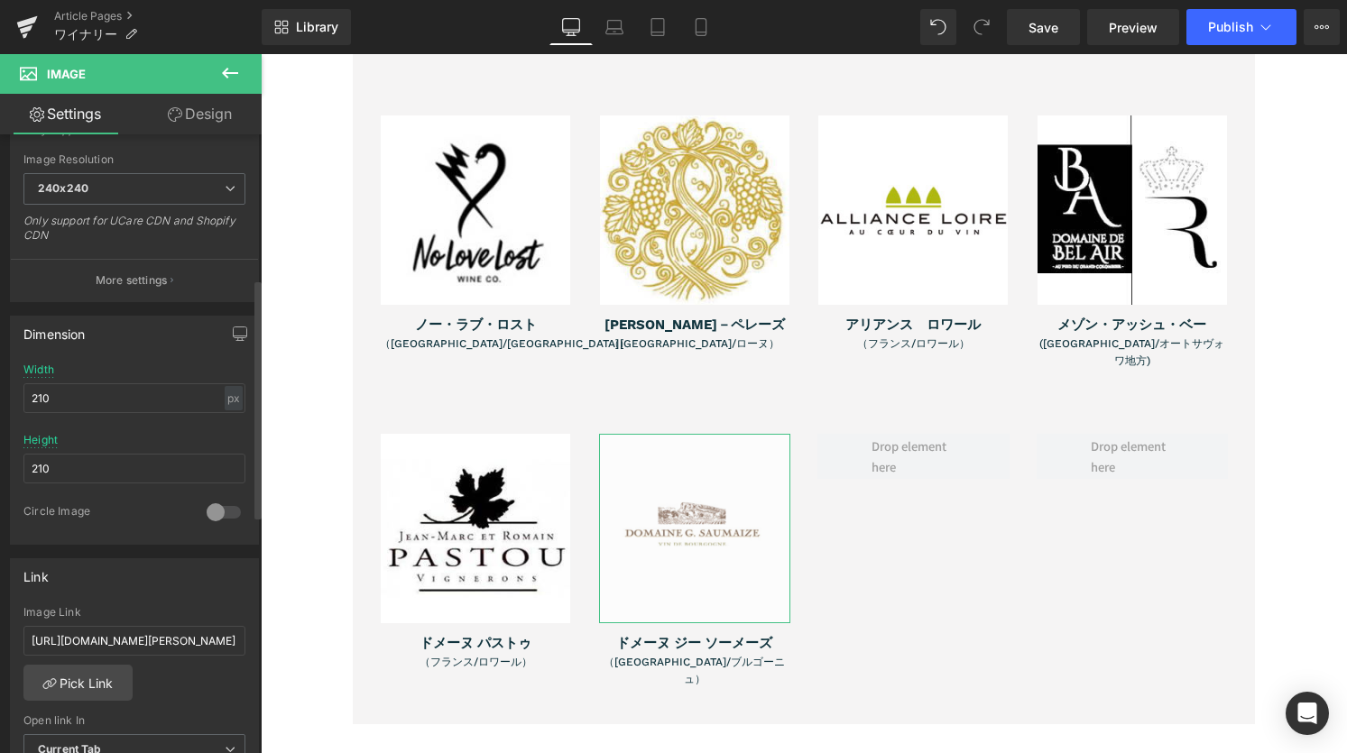
scroll to position [552, 0]
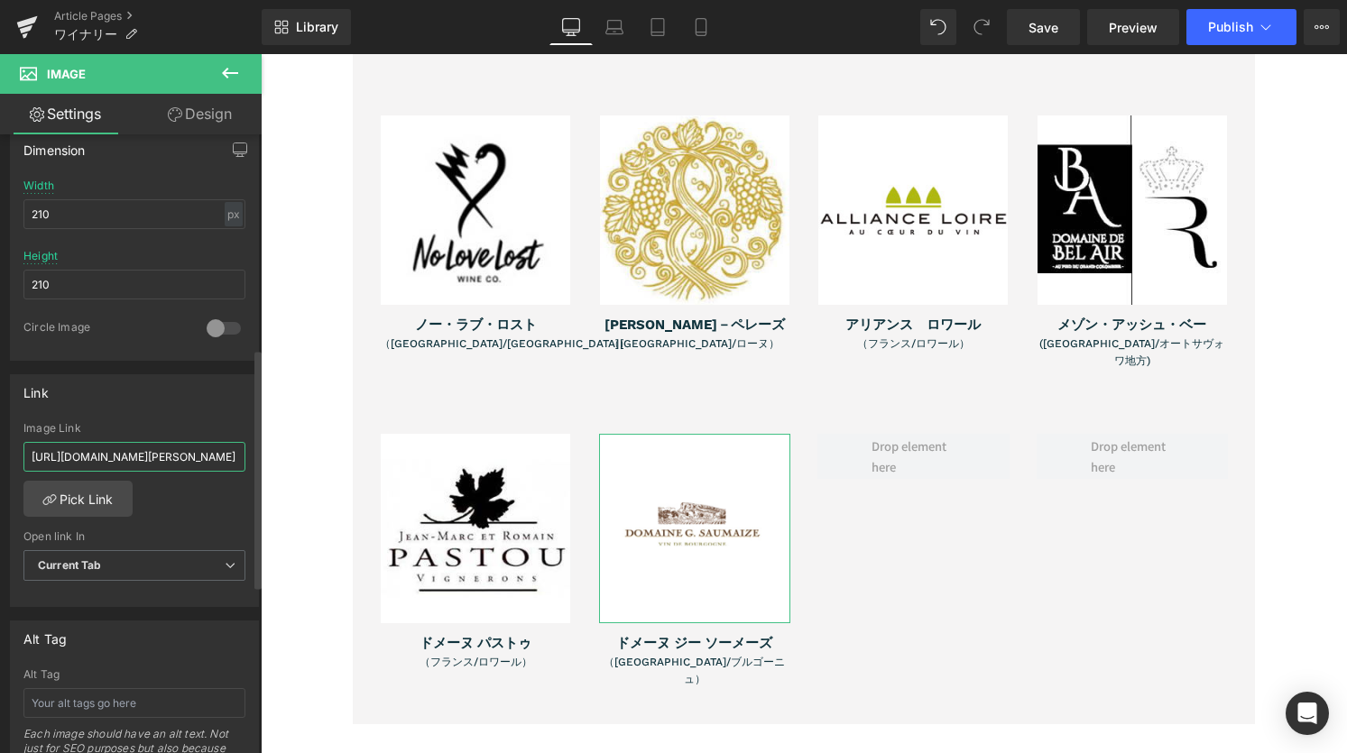
click at [202, 458] on input "[URL][DOMAIN_NAME][PERSON_NAME]" at bounding box center [134, 457] width 222 height 30
click at [222, 459] on input "[URL][DOMAIN_NAME][PERSON_NAME]" at bounding box center [134, 457] width 222 height 30
paste input "g-saumaize"
type input "[URL][DOMAIN_NAME]"
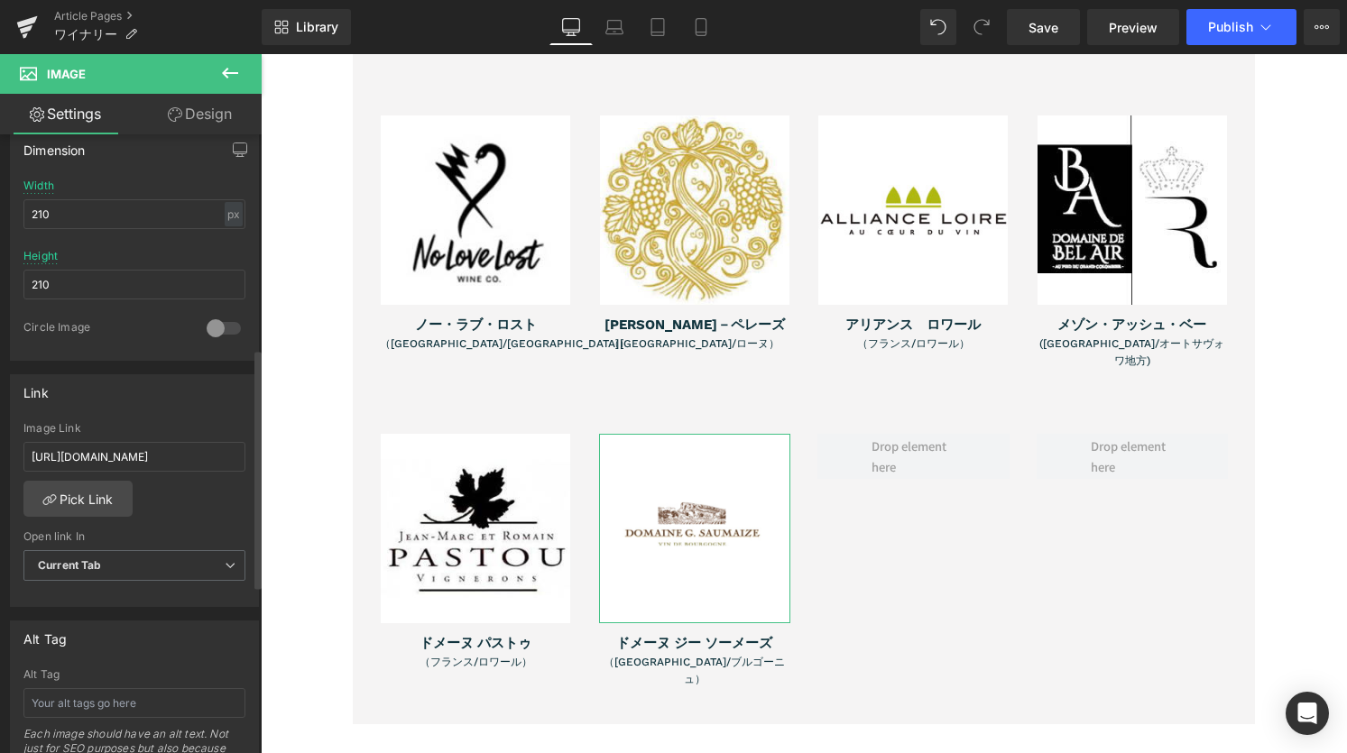
click at [192, 508] on div "[URL][DOMAIN_NAME][PERSON_NAME] Image Link [URL][DOMAIN_NAME] Pick Link Current…" at bounding box center [134, 514] width 247 height 185
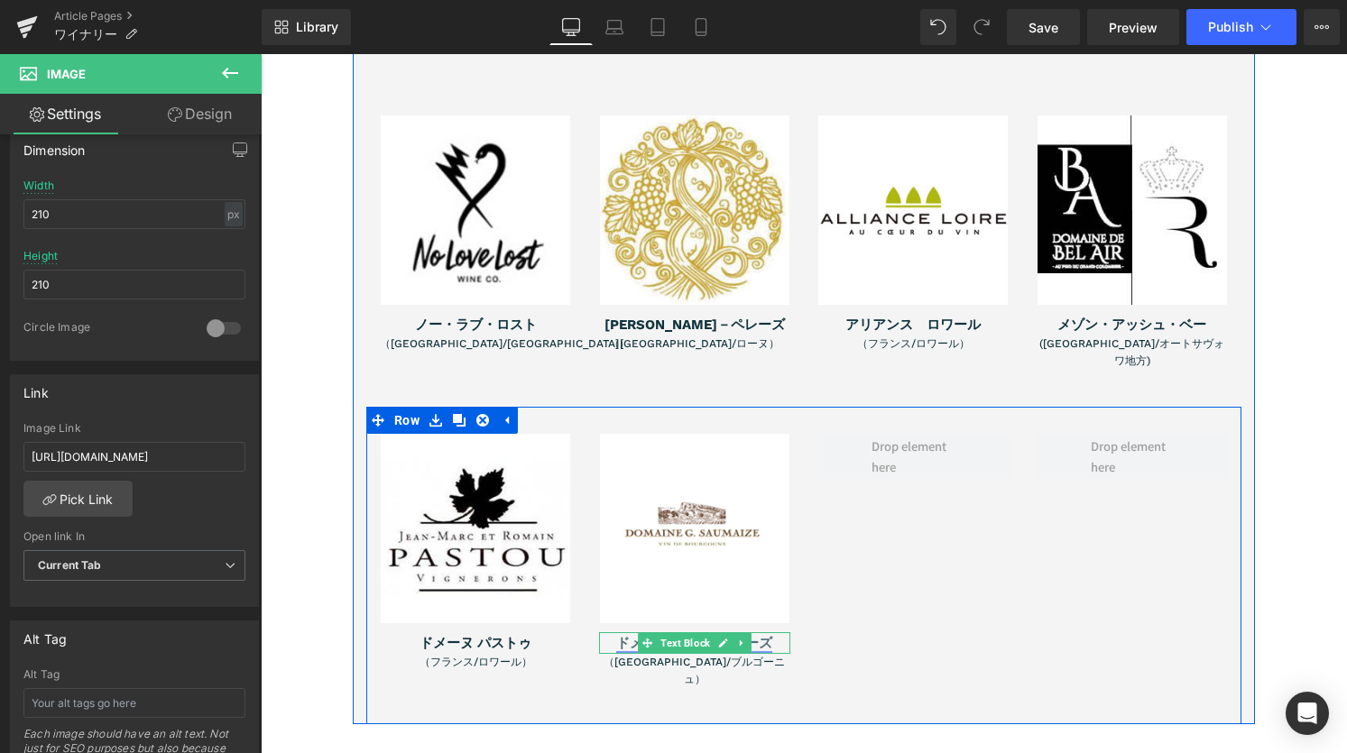
click at [704, 633] on span "Text Block" at bounding box center [685, 644] width 57 height 22
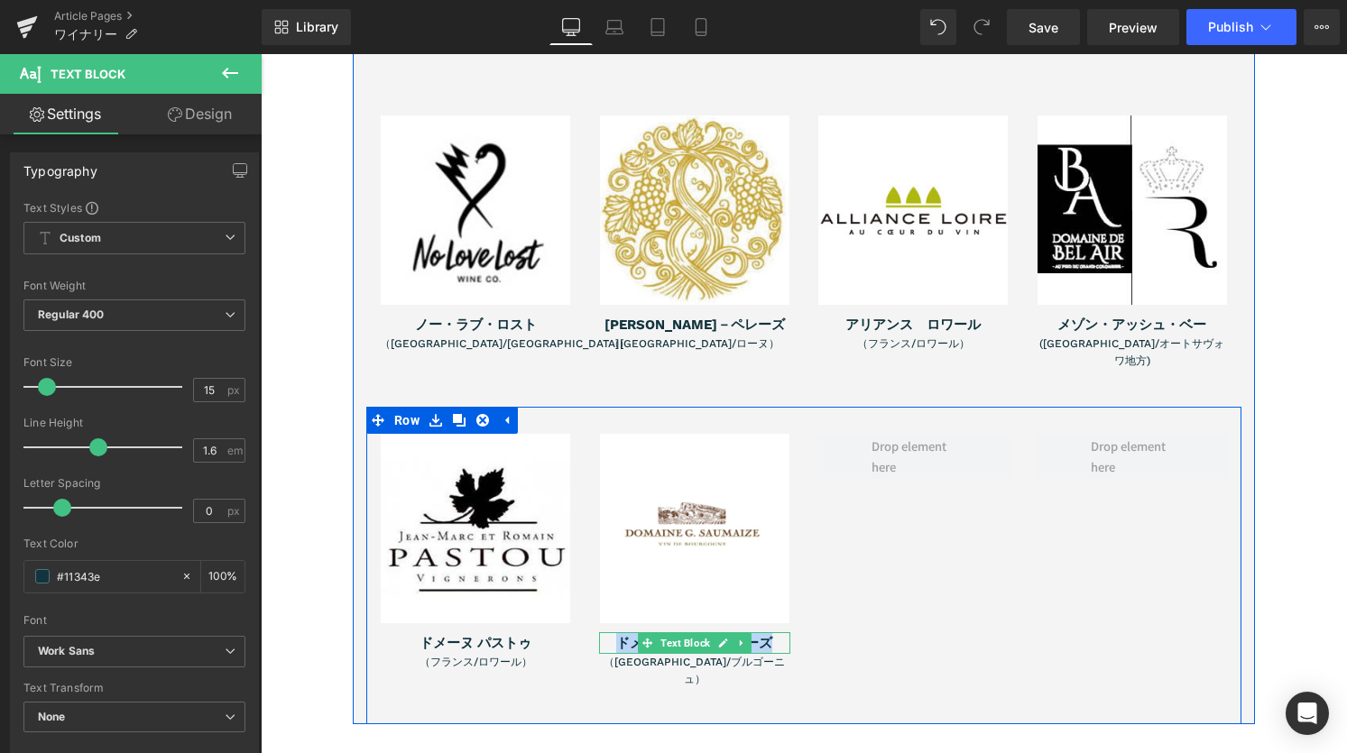
drag, startPoint x: 613, startPoint y: 587, endPoint x: 766, endPoint y: 587, distance: 153.4
click at [766, 633] on p "ドメーヌ ジー ソーメーズ" at bounding box center [695, 644] width 192 height 22
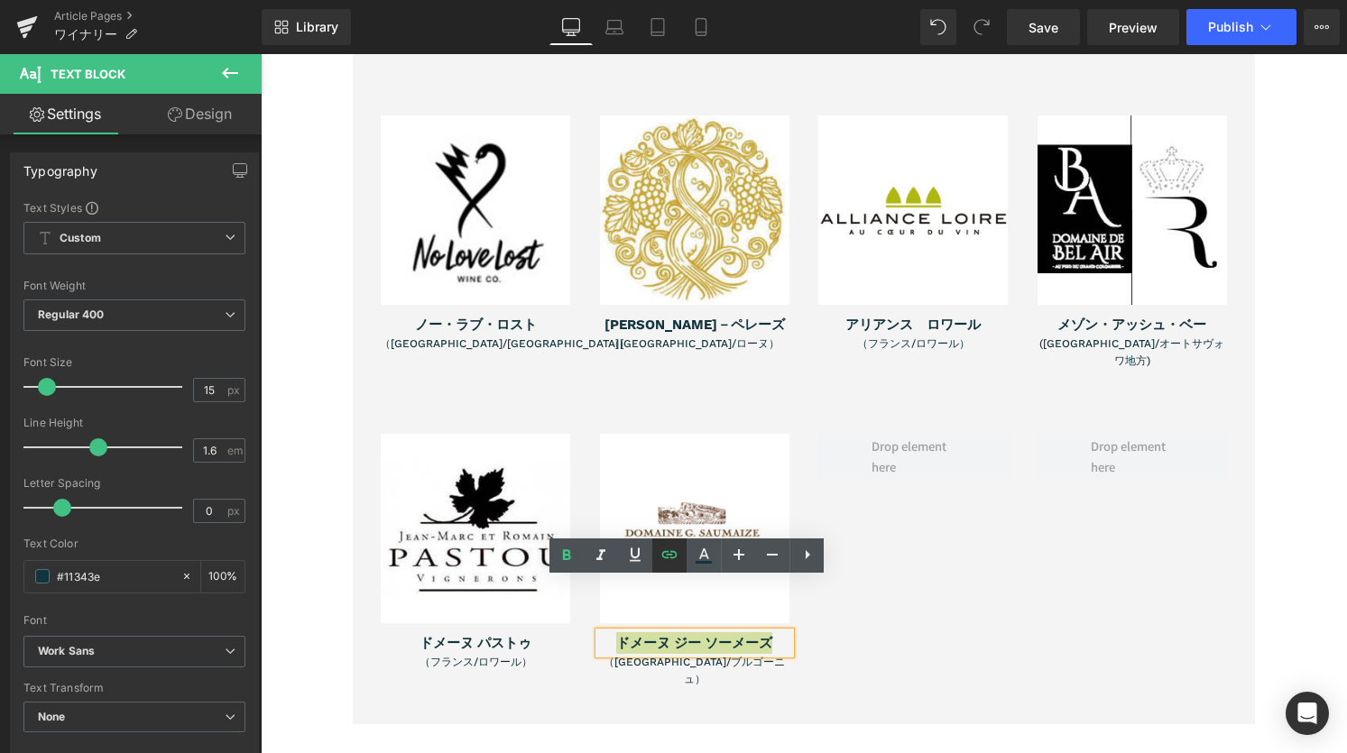
click at [665, 552] on icon at bounding box center [669, 554] width 15 height 7
click at [655, 631] on input "[URL][DOMAIN_NAME][PERSON_NAME]" at bounding box center [561, 628] width 278 height 45
paste input "g-saumaize"
type input "[URL][DOMAIN_NAME]"
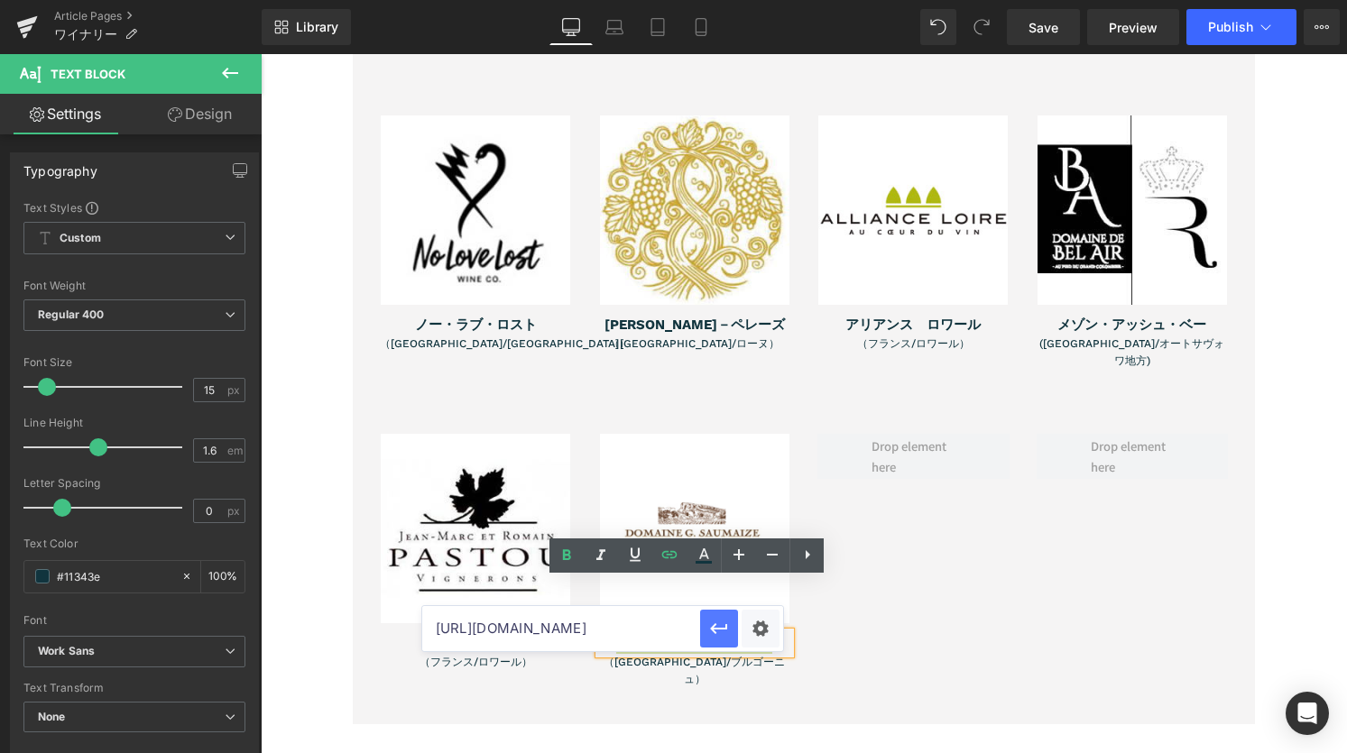
click at [720, 633] on icon "button" at bounding box center [719, 629] width 22 height 22
click at [920, 558] on div "Image ドメーヌ パストゥ Text Block （フランス/ロワール） Text Block Image ドメーヌ ジー ソーメーズ Text Bloc…" at bounding box center [803, 566] width 875 height 318
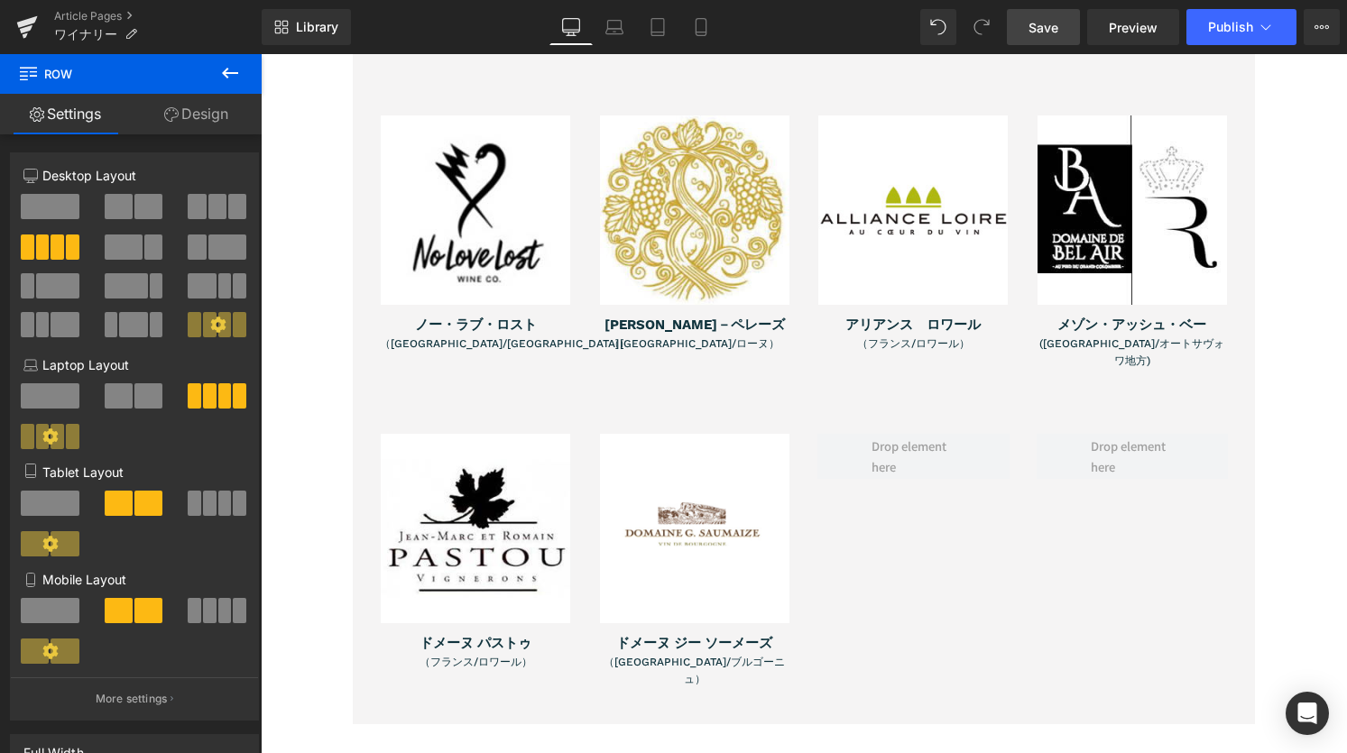
click at [1068, 16] on link "Save" at bounding box center [1043, 27] width 73 height 36
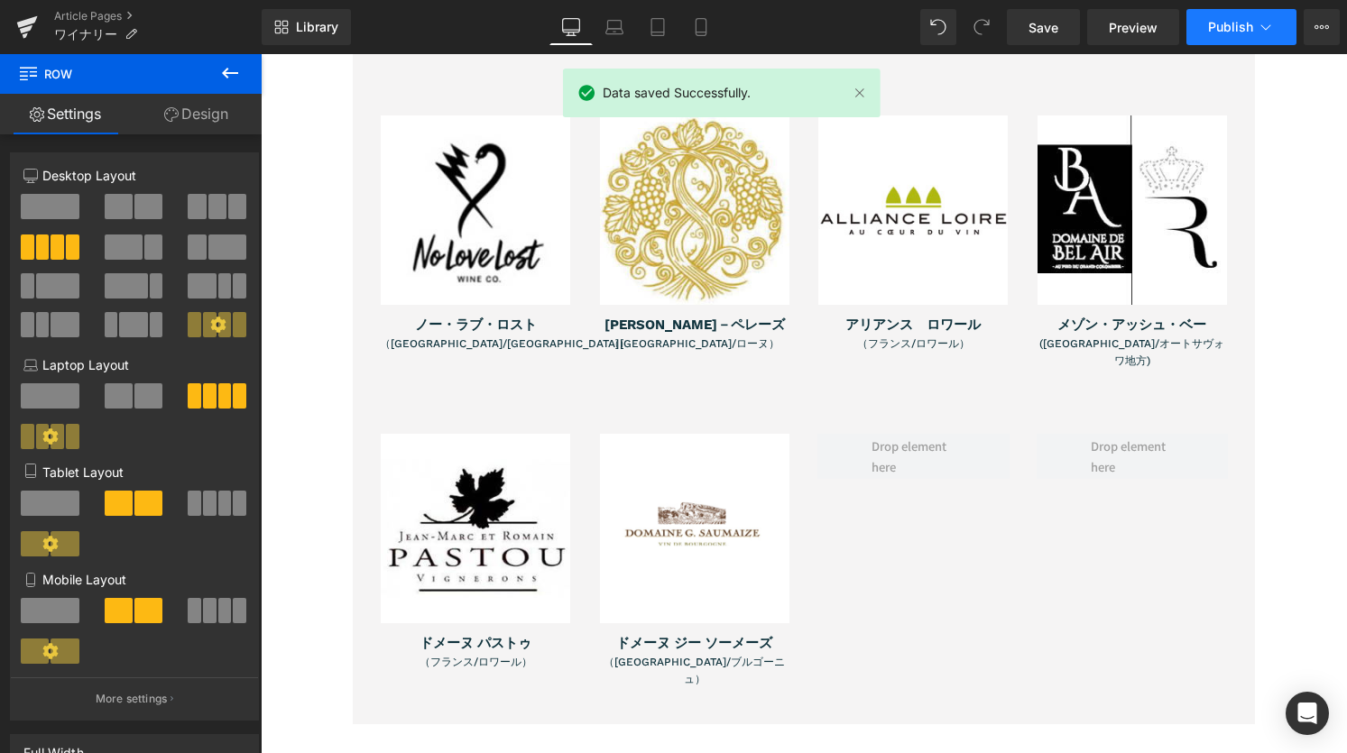
click at [1234, 24] on span "Publish" at bounding box center [1230, 27] width 45 height 14
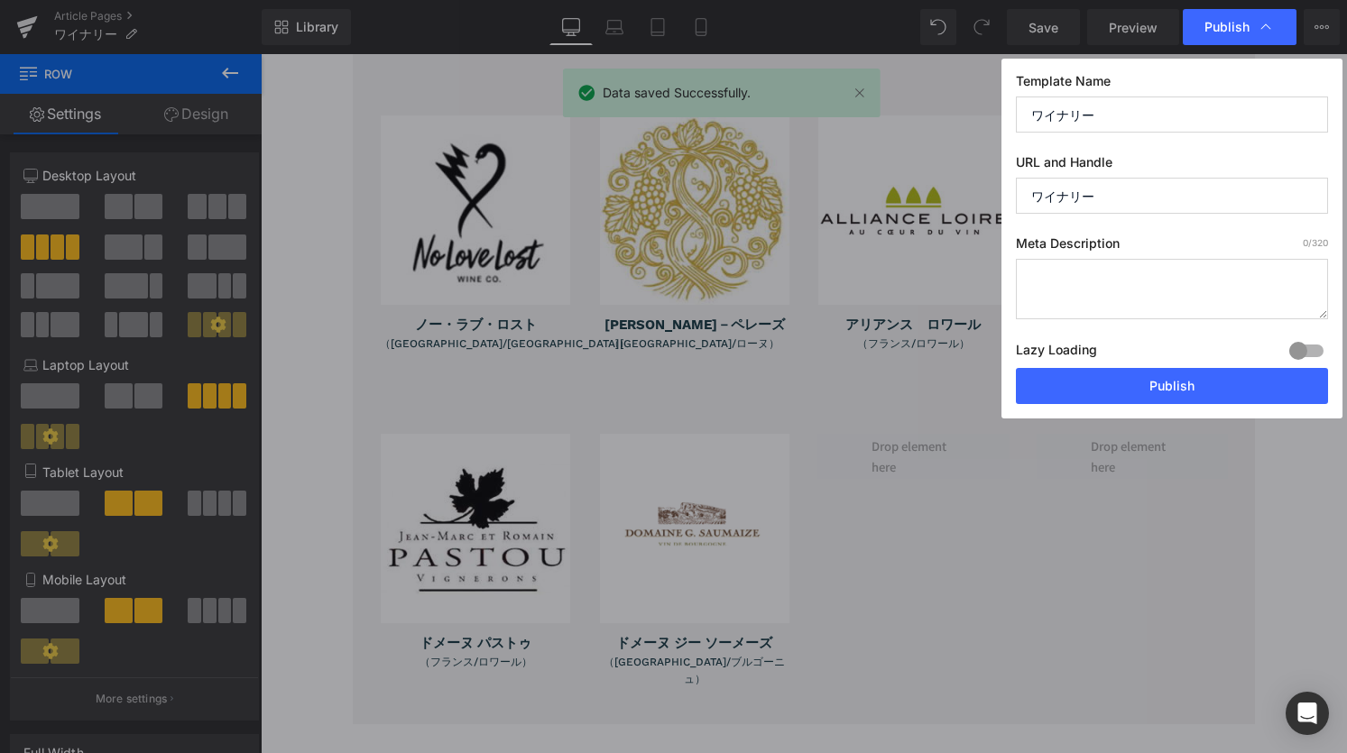
drag, startPoint x: 1293, startPoint y: 571, endPoint x: 1040, endPoint y: 487, distance: 267.1
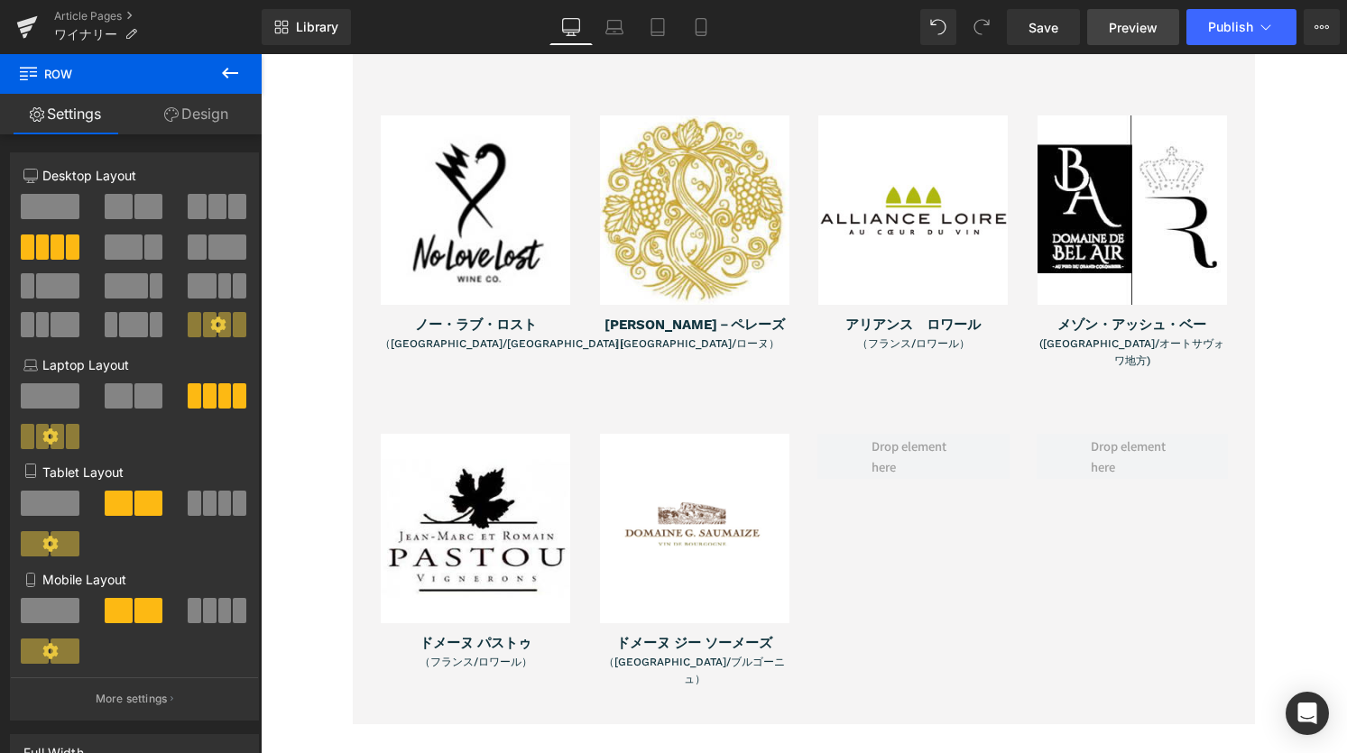
click at [1135, 23] on span "Preview" at bounding box center [1133, 27] width 49 height 19
click at [1241, 23] on span "Publish" at bounding box center [1230, 27] width 45 height 14
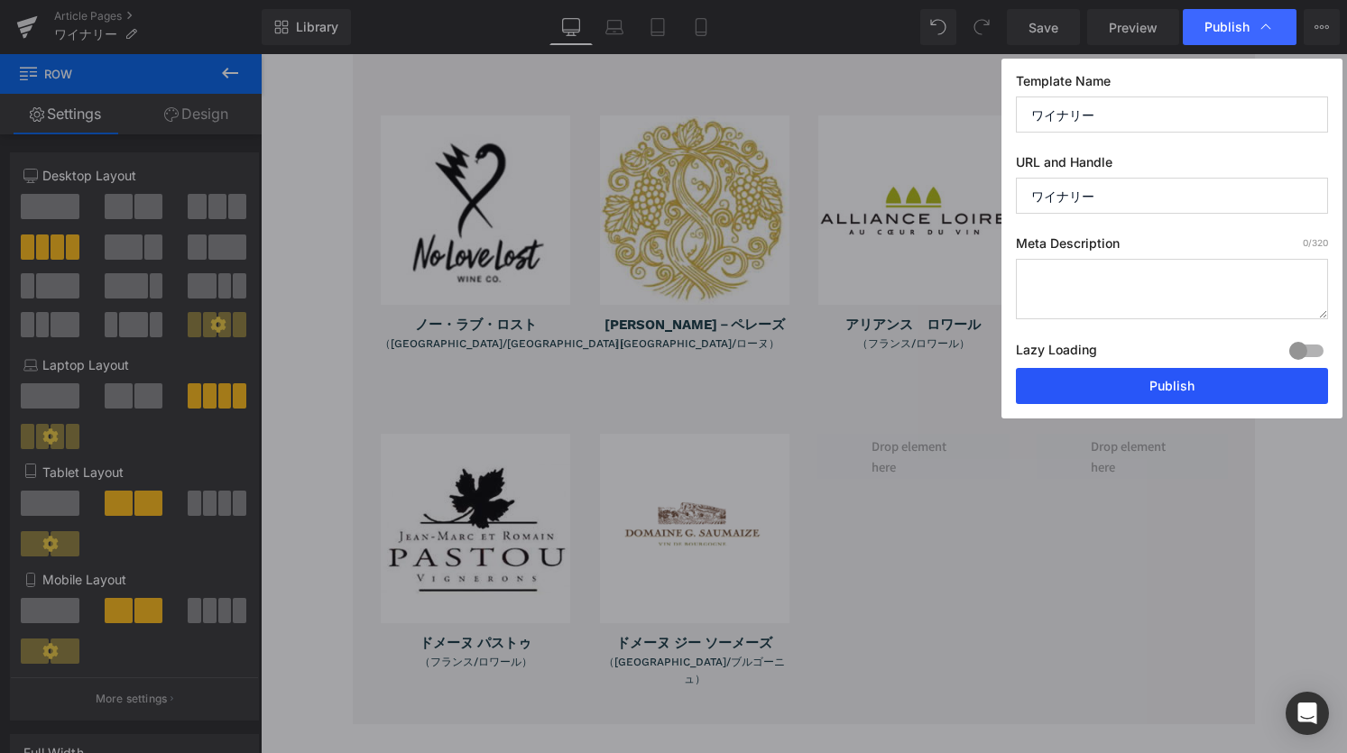
click at [1192, 378] on button "Publish" at bounding box center [1172, 386] width 312 height 36
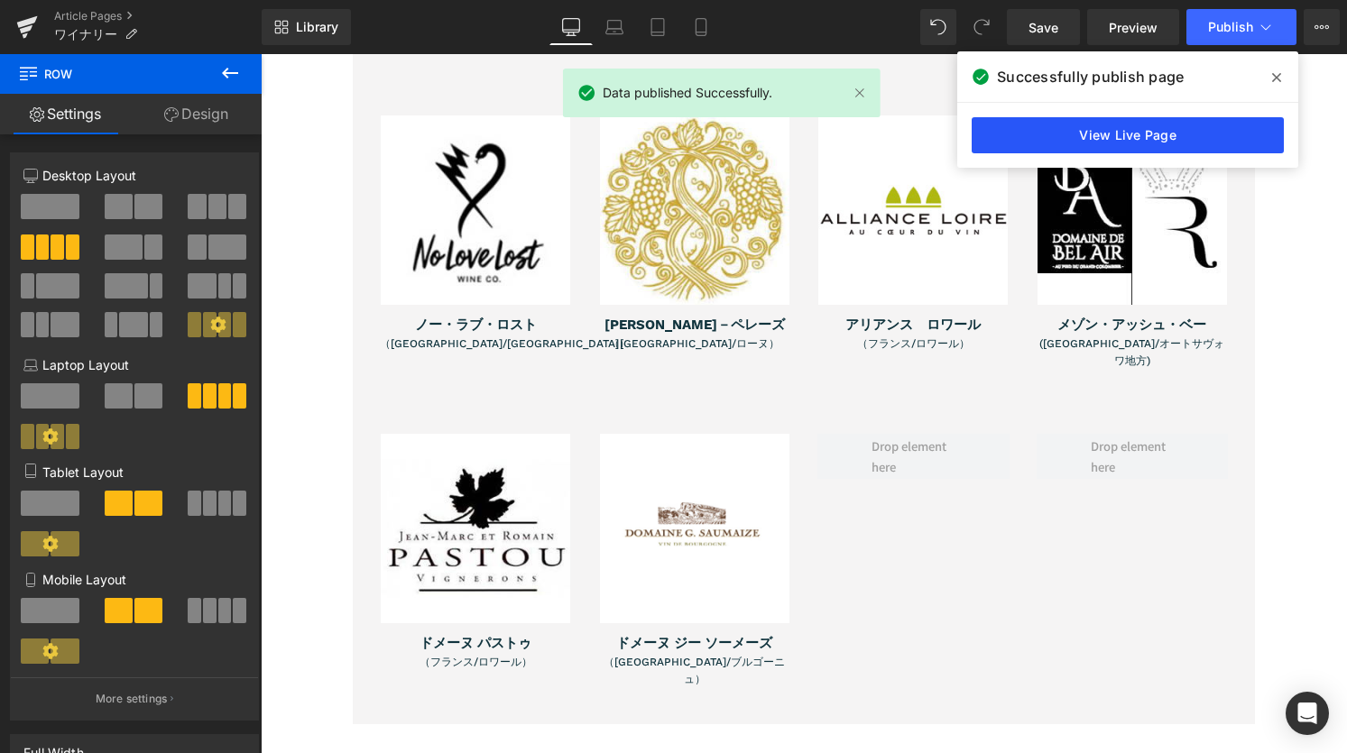
click at [1176, 135] on link "View Live Page" at bounding box center [1128, 135] width 312 height 36
